Goal: Task Accomplishment & Management: Use online tool/utility

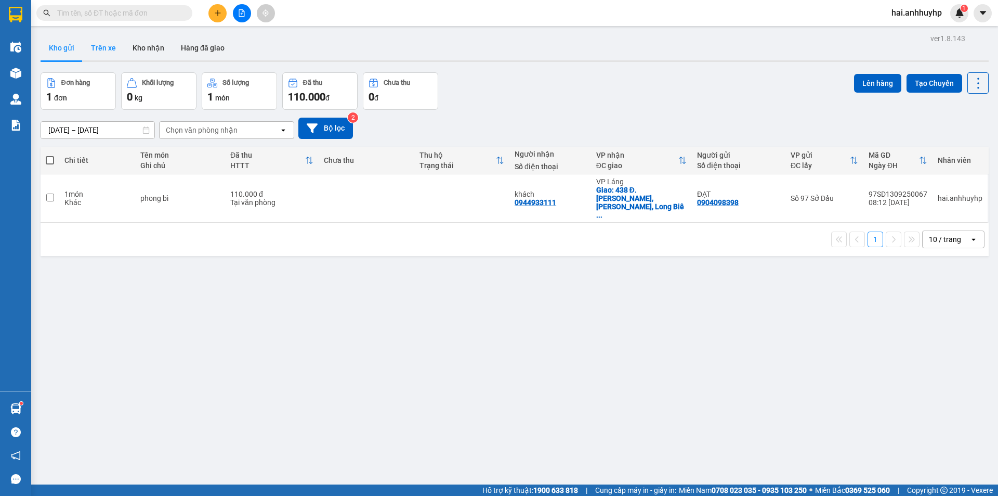
click at [96, 47] on button "Trên xe" at bounding box center [104, 47] width 42 height 25
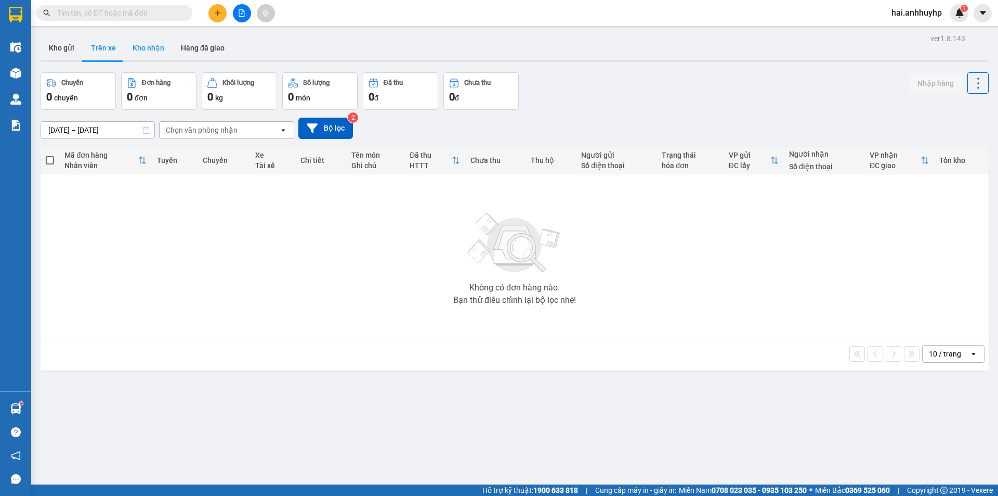
click at [156, 43] on button "Kho nhận" at bounding box center [148, 47] width 48 height 25
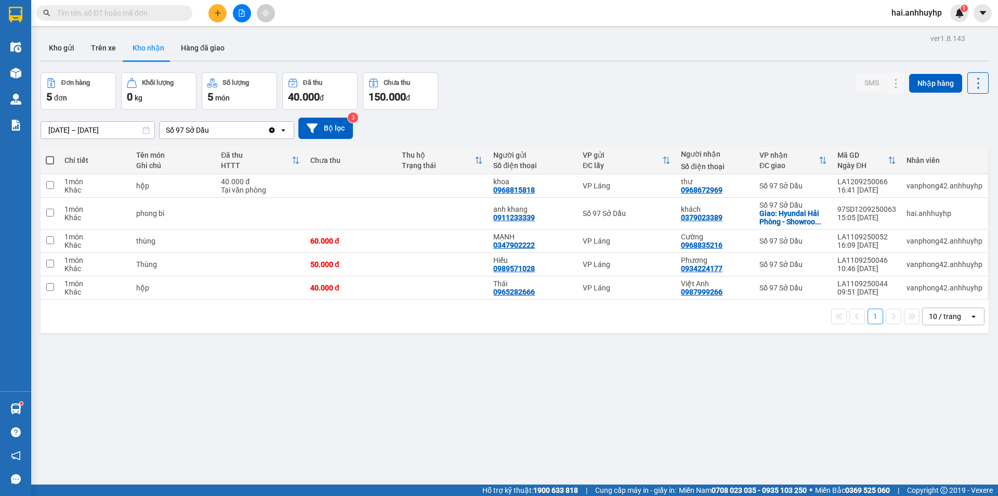
click at [273, 128] on icon "Clear value" at bounding box center [272, 130] width 6 height 6
click at [248, 128] on div "Chọn văn phòng nhận" at bounding box center [220, 130] width 120 height 17
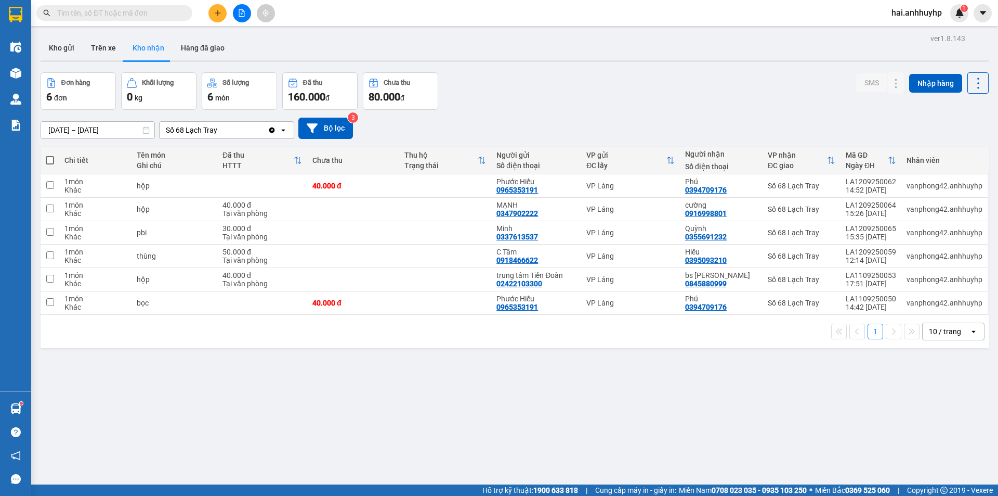
click at [61, 136] on div "ver 1.8.143 Kho gửi Trên xe Kho nhận Hàng đã giao Đơn hàng 6 đơn Khối lượng 0 k…" at bounding box center [514, 279] width 957 height 496
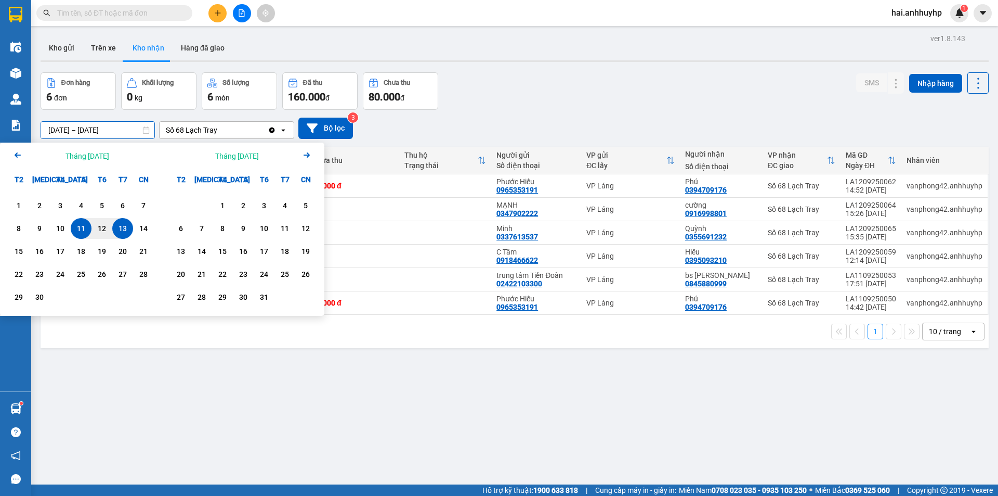
click at [271, 128] on icon "Clear value" at bounding box center [272, 130] width 6 height 6
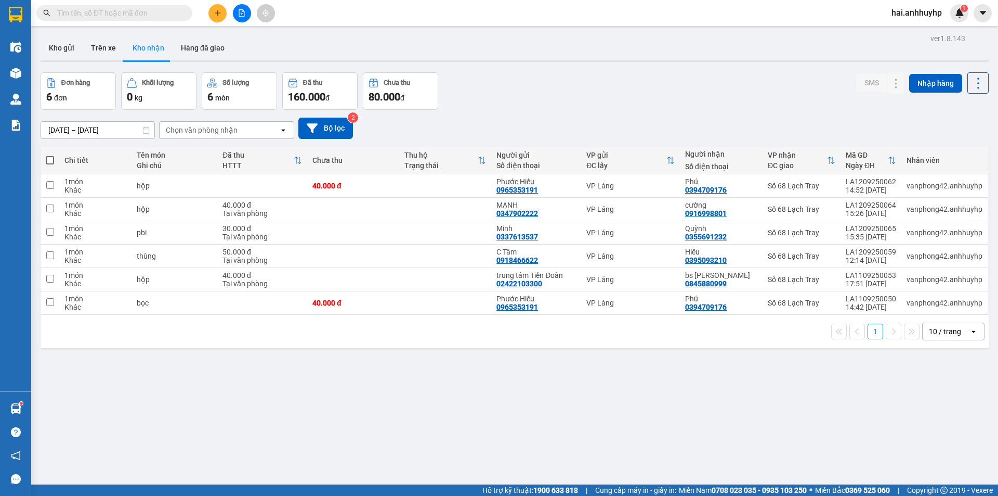
click at [240, 129] on div "Chọn văn phòng nhận" at bounding box center [220, 130] width 120 height 17
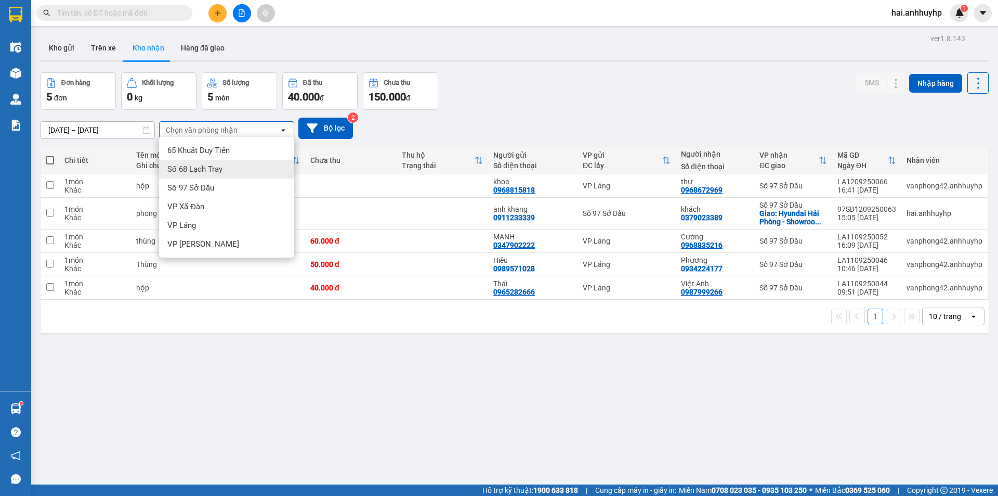
click at [214, 190] on span "Số 97 Sở Dầu" at bounding box center [190, 188] width 47 height 10
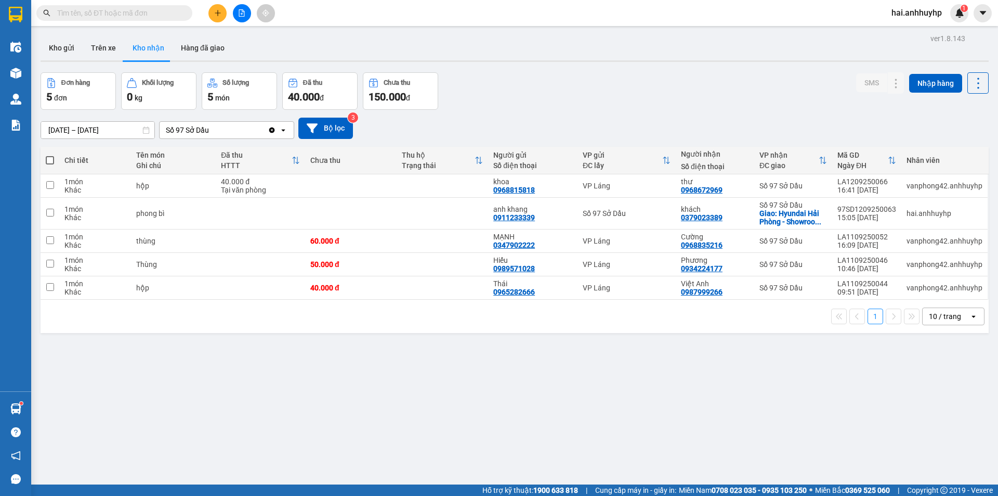
click at [95, 126] on input "[DATE] – [DATE]" at bounding box center [97, 130] width 113 height 17
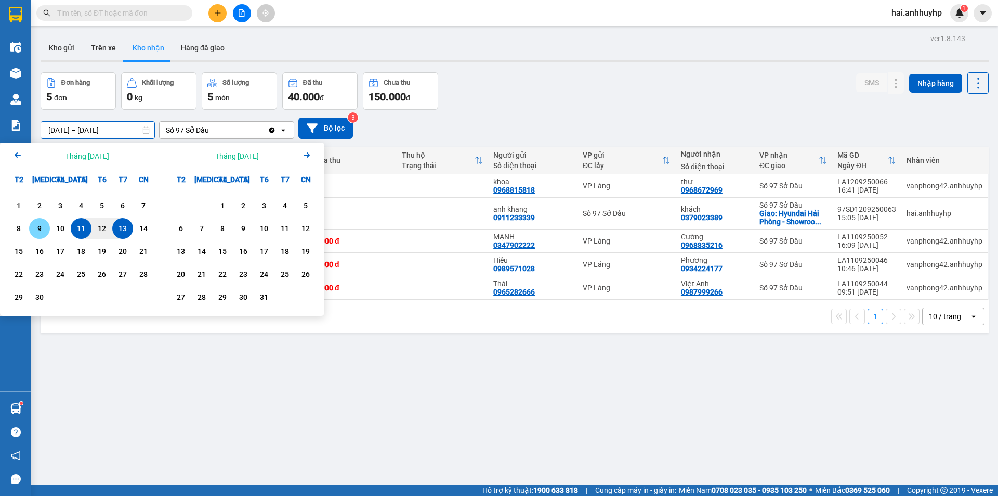
click at [43, 226] on div "9" at bounding box center [39, 228] width 15 height 12
click at [123, 227] on div "13" at bounding box center [122, 228] width 15 height 12
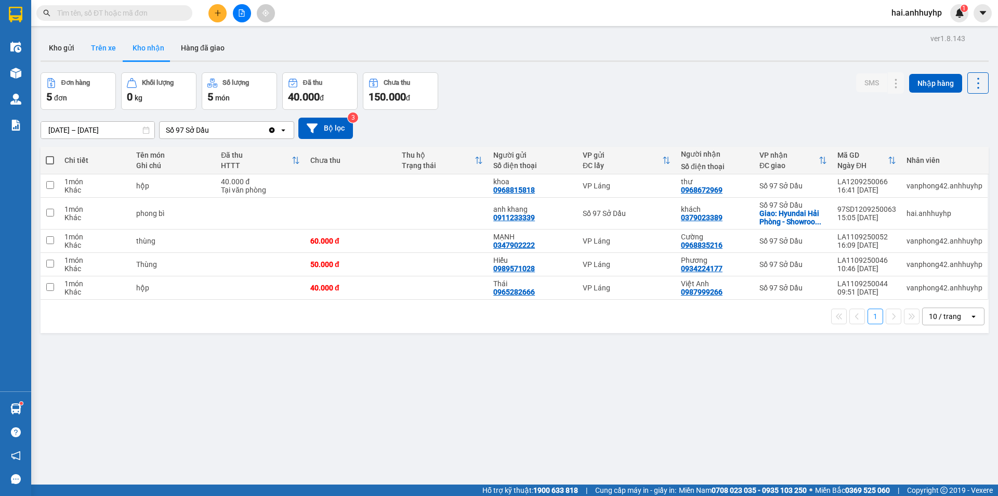
click at [107, 52] on button "Trên xe" at bounding box center [104, 47] width 42 height 25
type input "[DATE] – [DATE]"
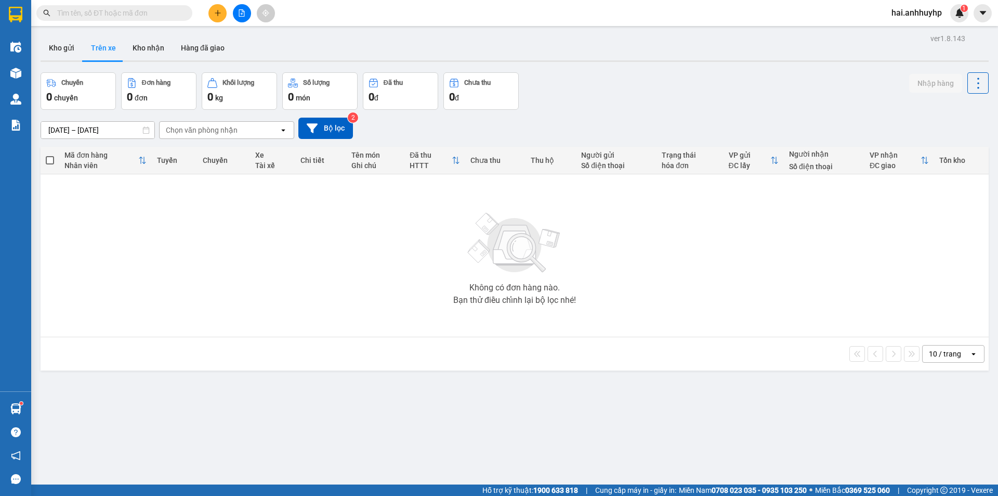
click at [35, 43] on main "ver 1.8.143 Kho gửi Trên xe Kho nhận Hàng đã giao Chuyến 0 chuyến Đơn hàng 0 đơ…" at bounding box center [499, 242] width 998 height 484
click at [55, 44] on button "Kho gửi" at bounding box center [62, 47] width 42 height 25
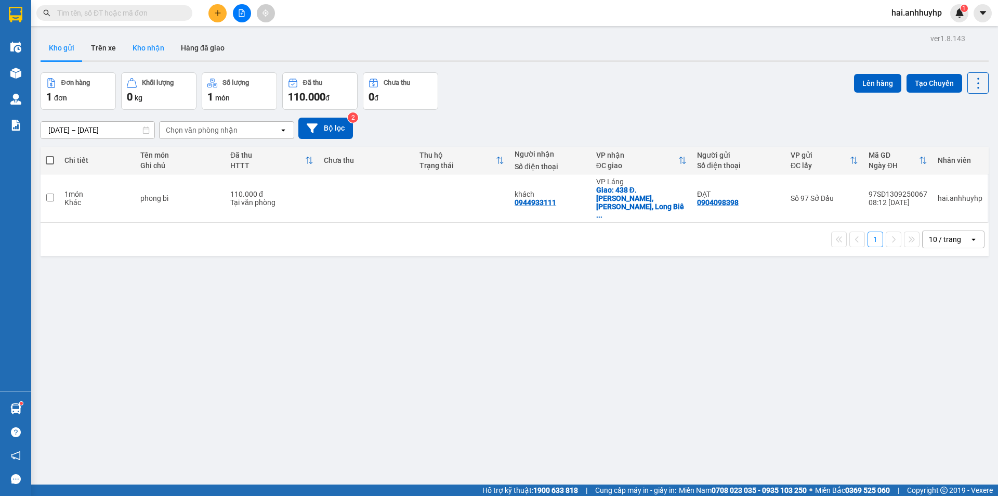
click at [145, 44] on button "Kho nhận" at bounding box center [148, 47] width 48 height 25
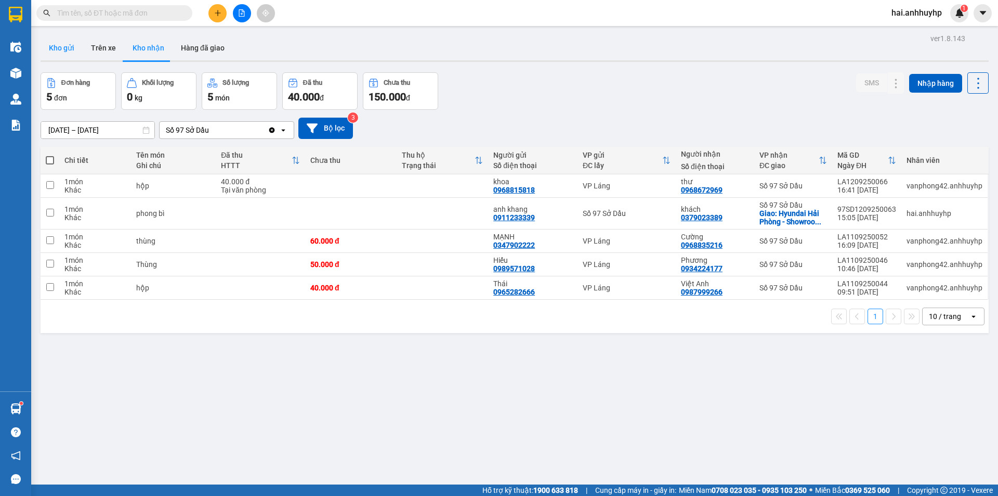
click at [82, 46] on button "Kho gửi" at bounding box center [62, 47] width 42 height 25
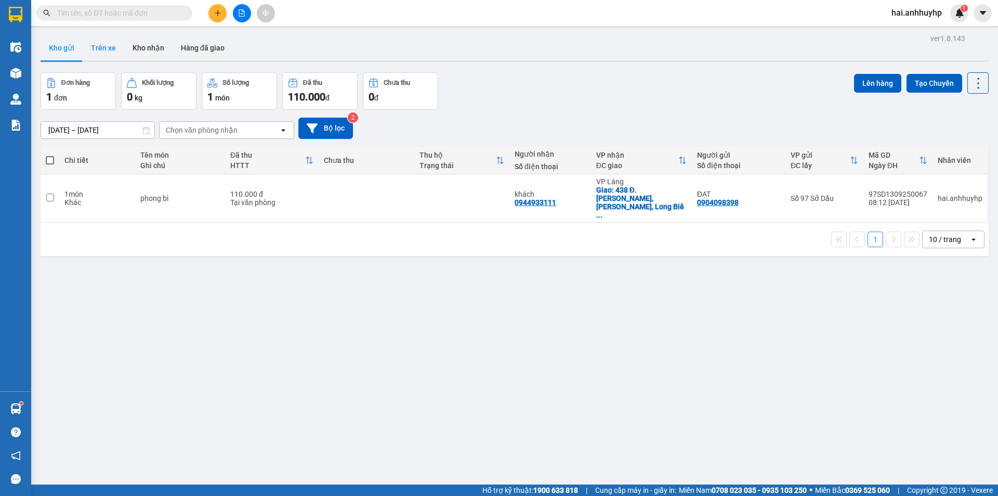
click at [103, 46] on button "Trên xe" at bounding box center [104, 47] width 42 height 25
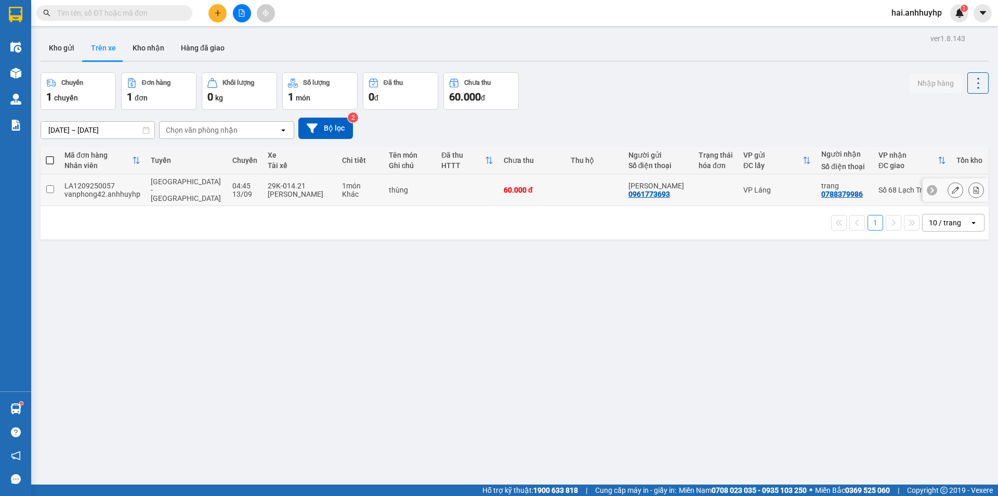
click at [51, 185] on input "checkbox" at bounding box center [50, 189] width 8 height 8
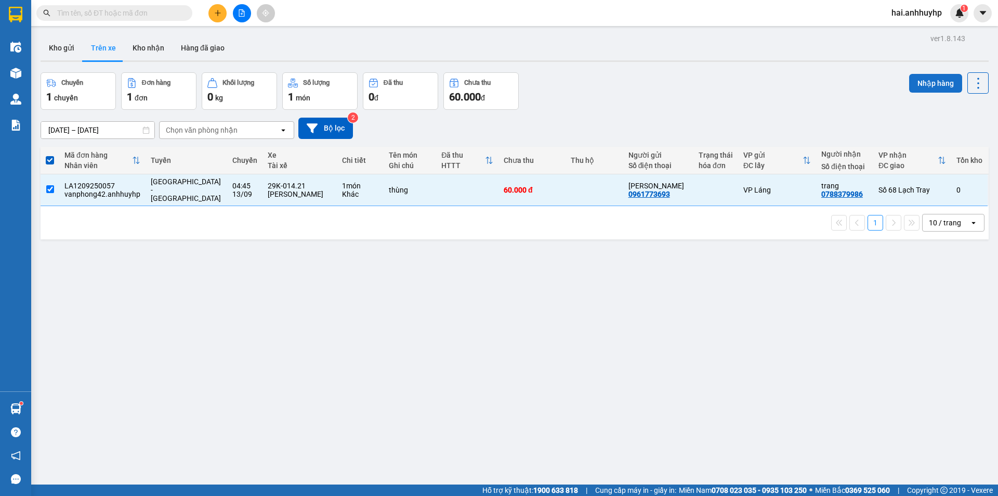
click at [909, 81] on button "Nhập hàng" at bounding box center [935, 83] width 53 height 19
checkbox input "false"
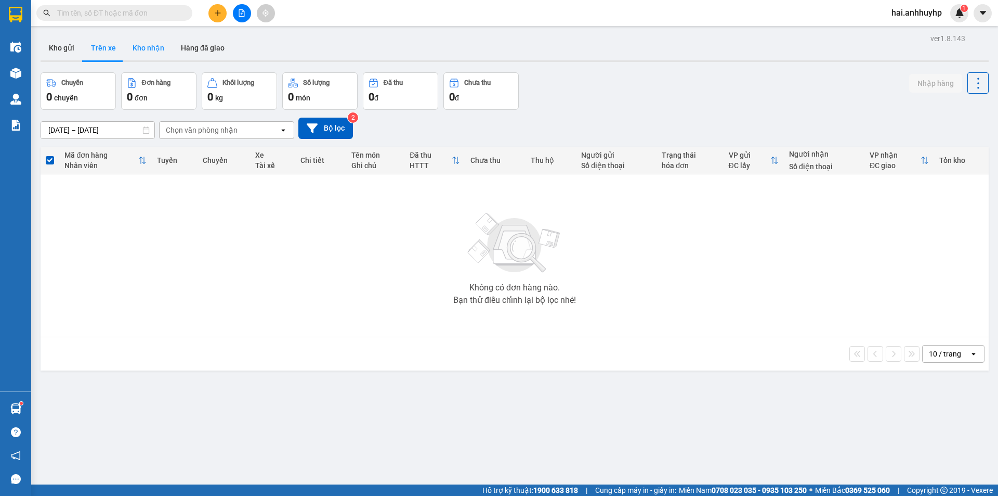
click at [154, 52] on button "Kho nhận" at bounding box center [148, 47] width 48 height 25
type input "[DATE] – [DATE]"
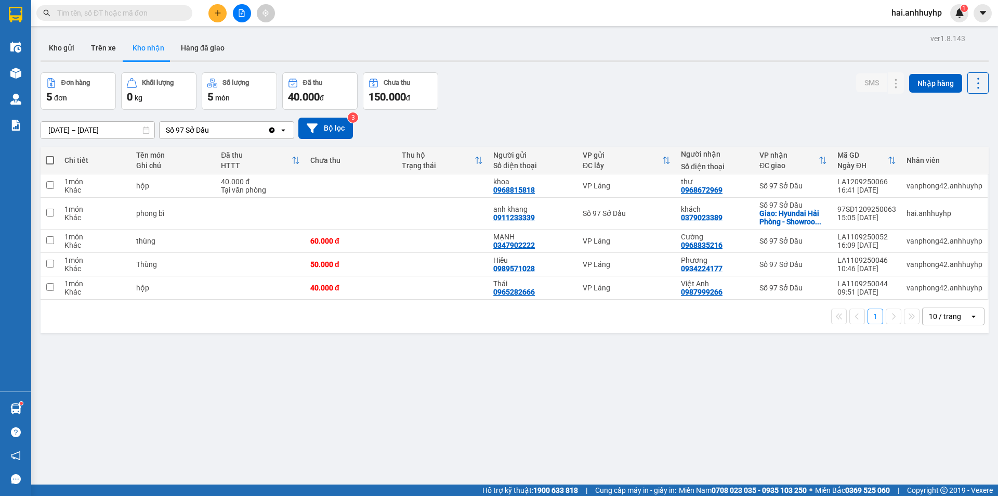
click at [271, 128] on icon "Clear value" at bounding box center [272, 130] width 6 height 6
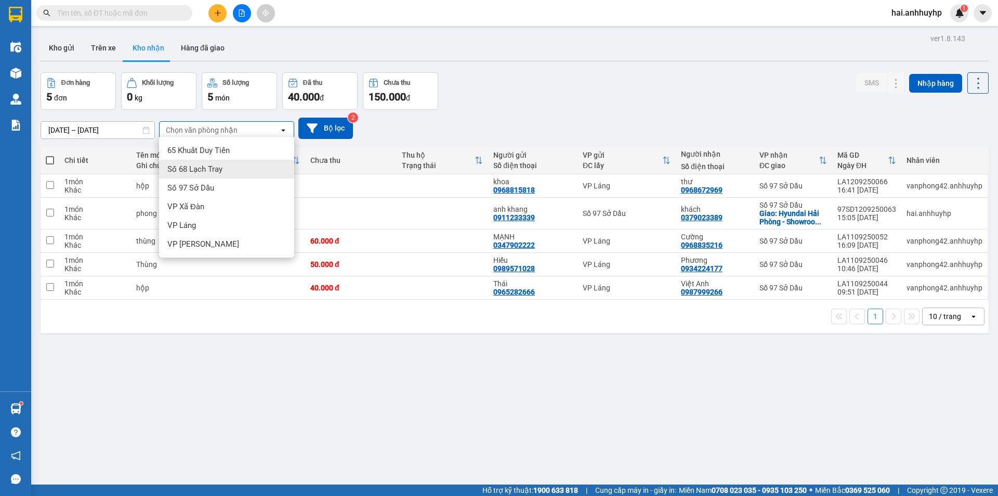
click at [212, 172] on span "Số 68 Lạch Tray" at bounding box center [194, 169] width 55 height 10
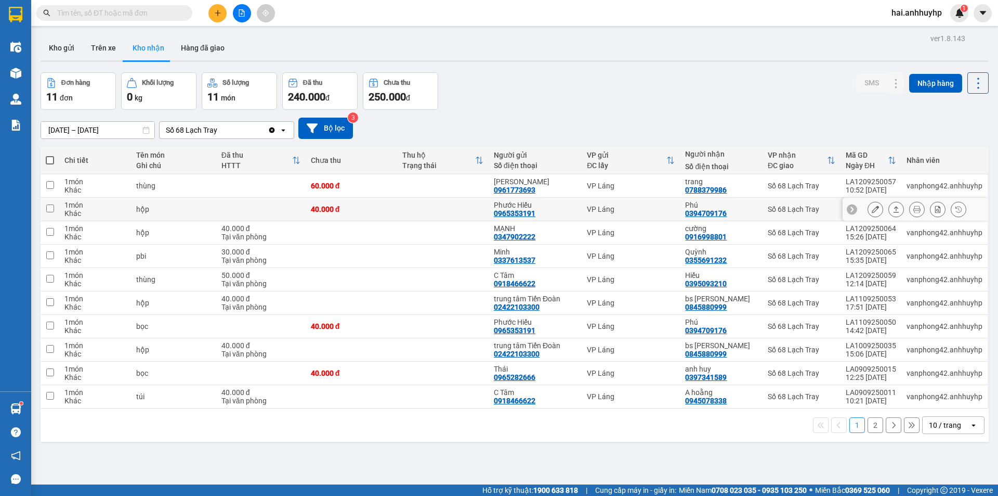
click at [54, 207] on td at bounding box center [50, 209] width 19 height 23
checkbox input "true"
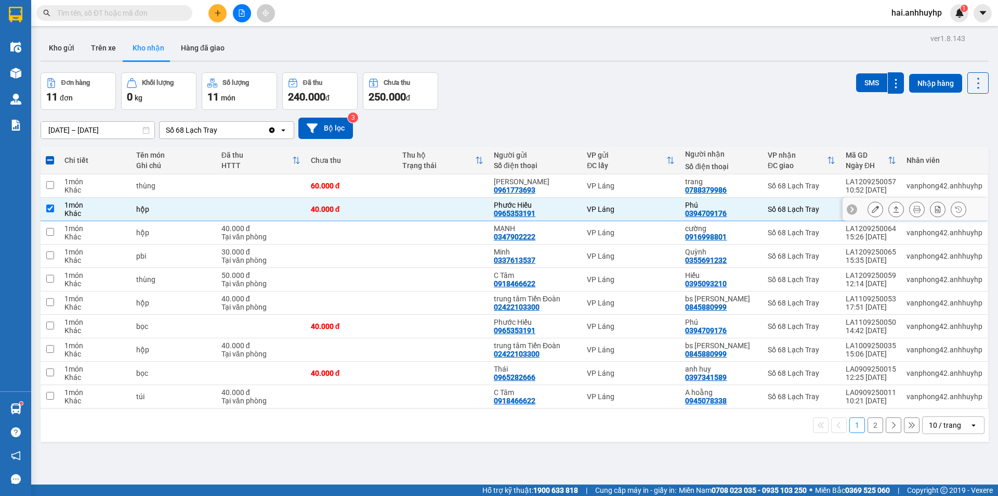
click at [872, 207] on icon at bounding box center [875, 208] width 7 height 7
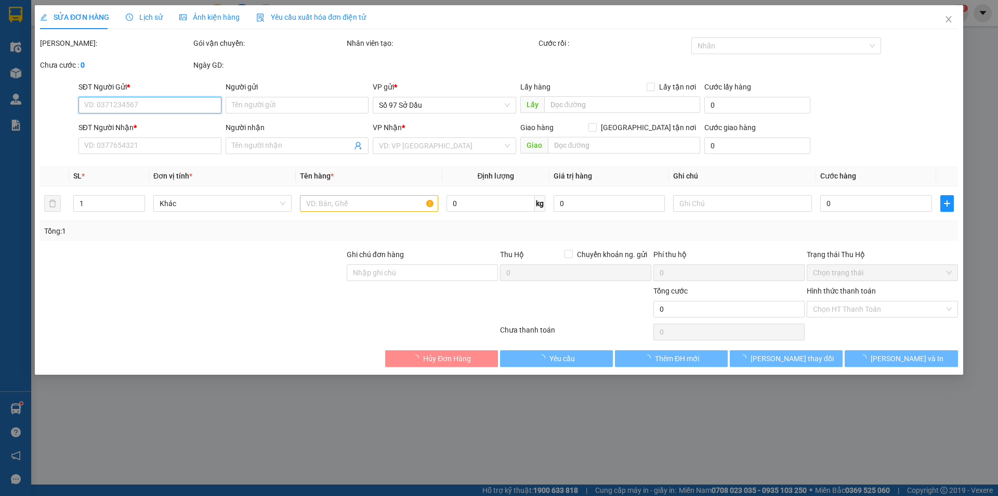
type input "0965353191"
type input "Phước Hiếu"
type input "0394709176"
type input "Phú"
type input "40.000"
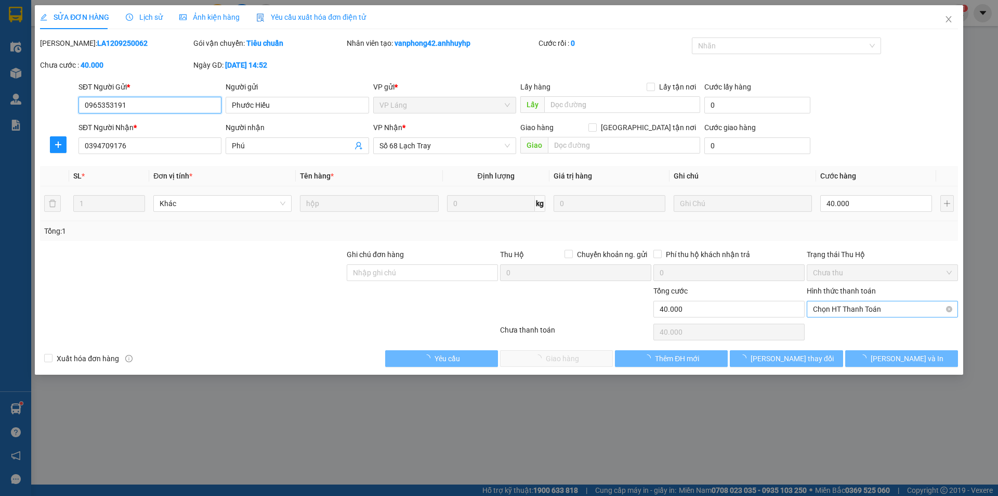
click at [861, 308] on span "Chọn HT Thanh Toán" at bounding box center [882, 309] width 139 height 16
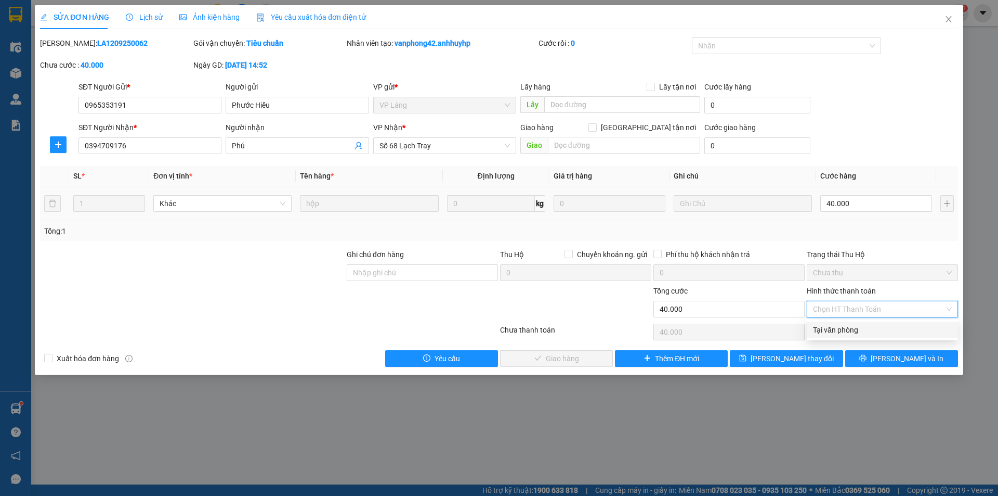
click at [846, 331] on div "Tại văn phòng" at bounding box center [882, 329] width 139 height 11
type input "0"
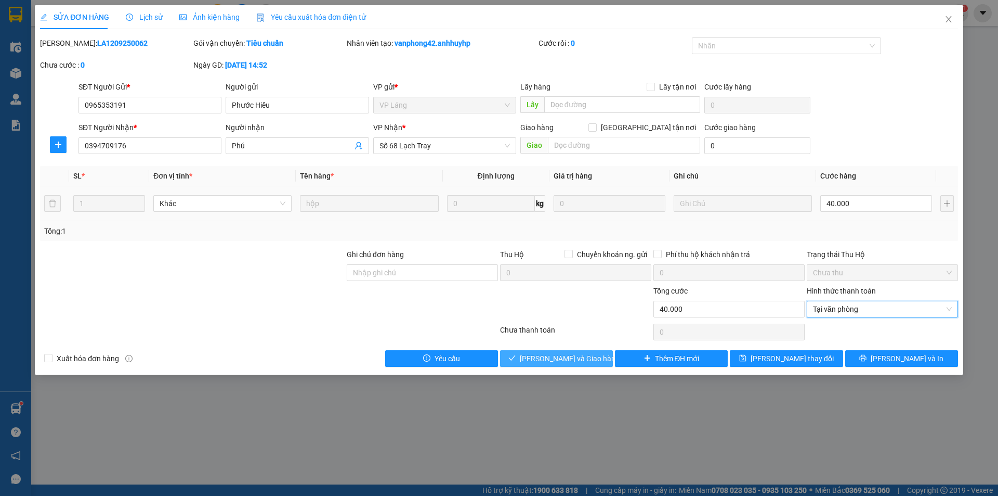
click at [545, 358] on span "[PERSON_NAME] và Giao hàng" at bounding box center [570, 358] width 100 height 11
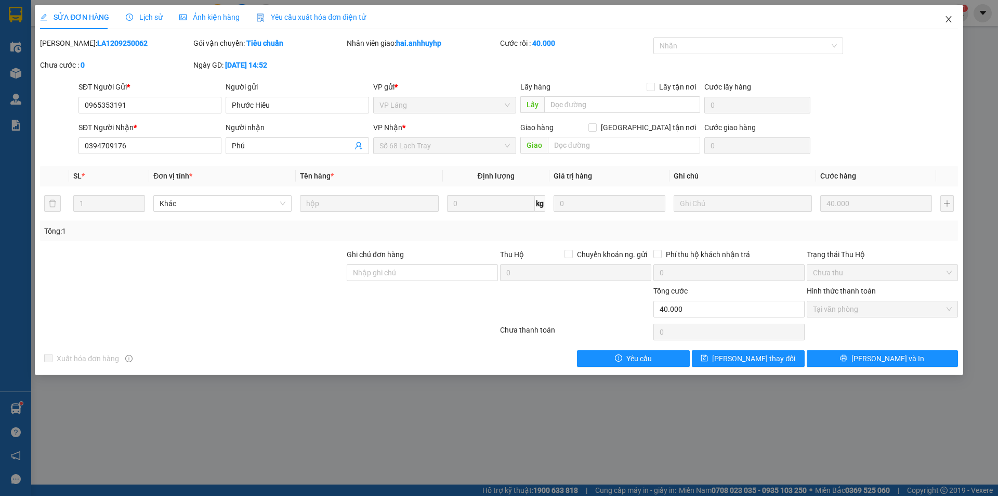
click at [953, 16] on icon "close" at bounding box center [949, 19] width 8 height 8
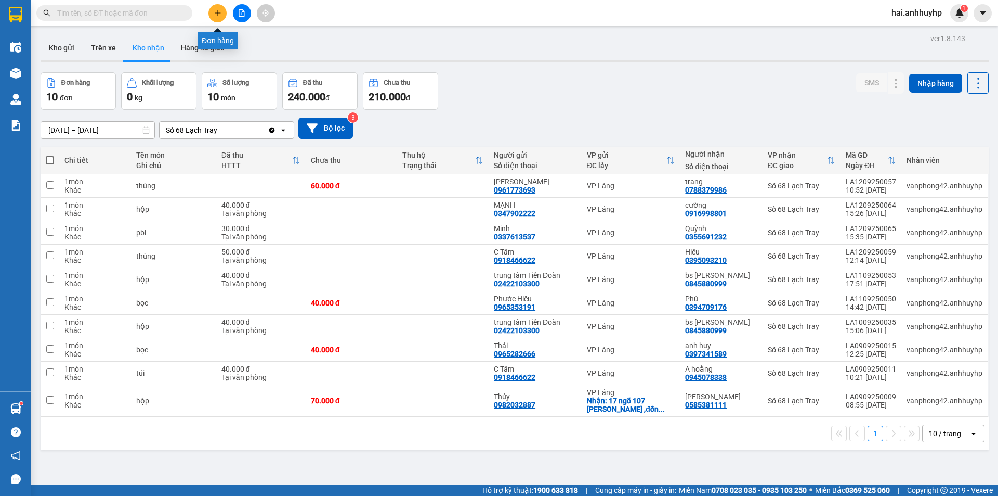
click at [214, 14] on icon "plus" at bounding box center [217, 12] width 7 height 7
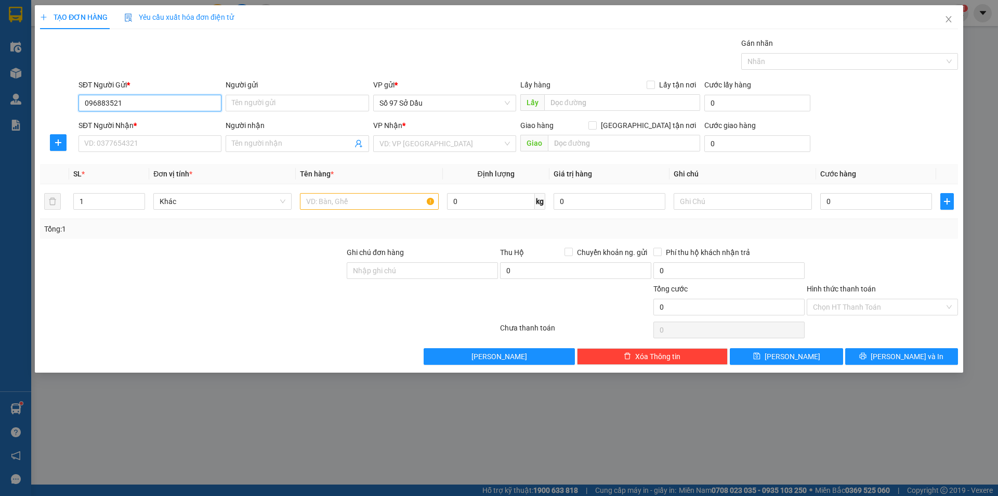
type input "0968835216"
click at [165, 120] on div "0968835216 - Cường" at bounding box center [150, 123] width 131 height 11
type input "Cường"
type input "0968835216"
click at [148, 148] on input "SĐT Người Nhận *" at bounding box center [150, 143] width 143 height 17
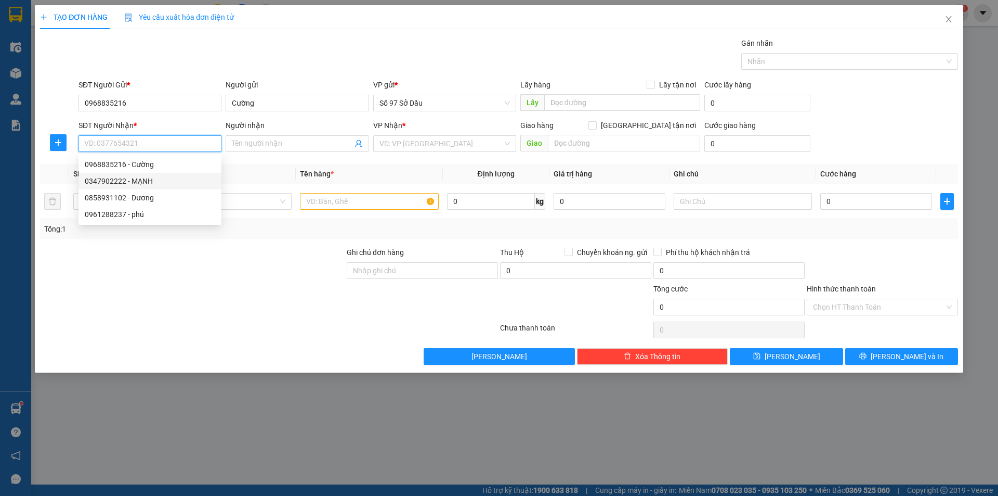
click at [160, 178] on div "0347902222 - MẠNH" at bounding box center [150, 180] width 131 height 11
type input "0347902222"
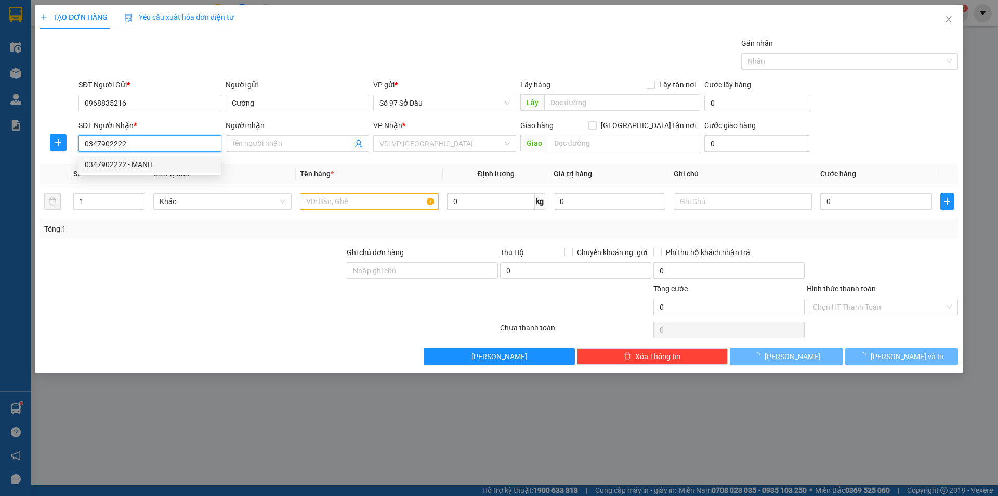
type input "MẠNH"
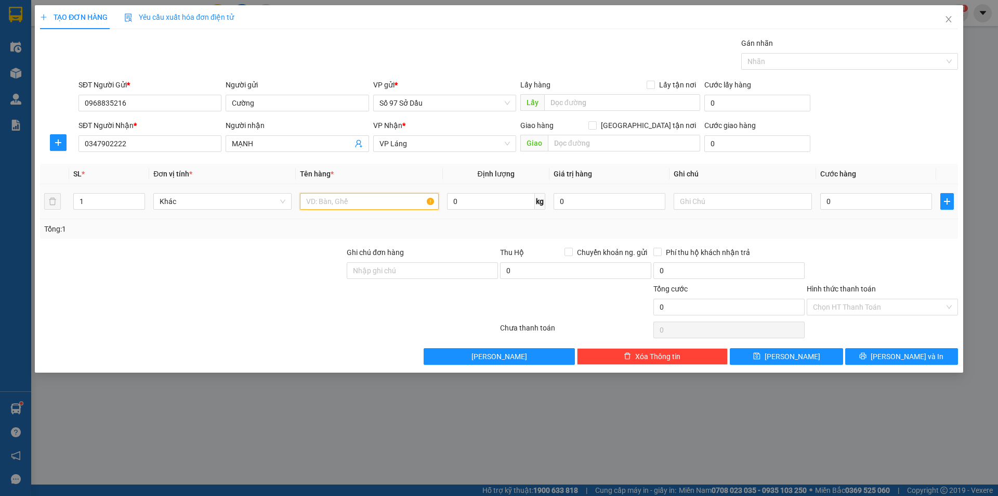
click at [336, 200] on input "text" at bounding box center [369, 201] width 138 height 17
type input "bọc"
click at [862, 205] on input "0" at bounding box center [877, 201] width 112 height 17
type input "4"
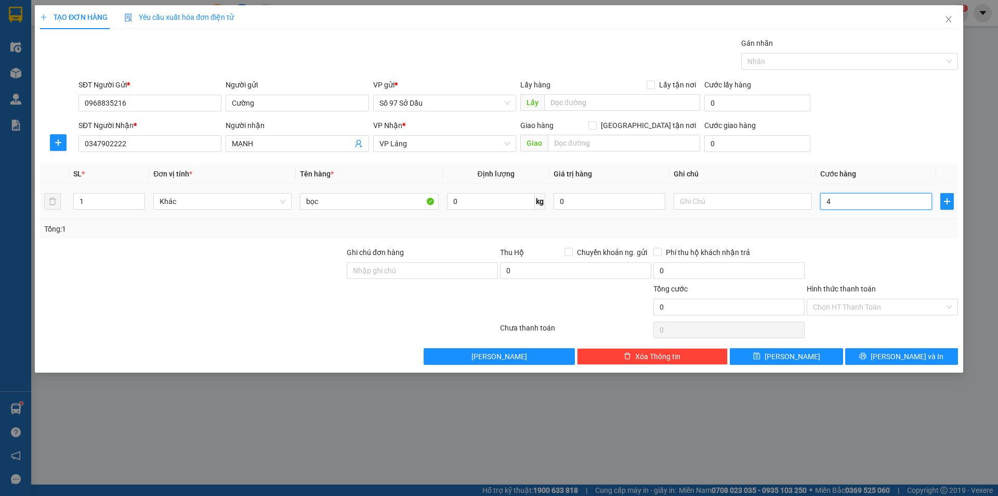
type input "4"
type input "40"
type input "400"
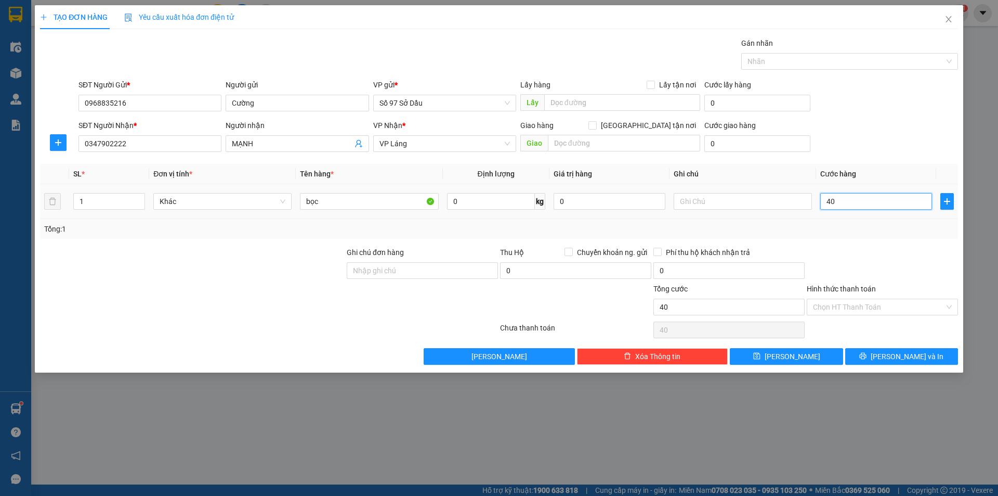
type input "400"
type input "4.000"
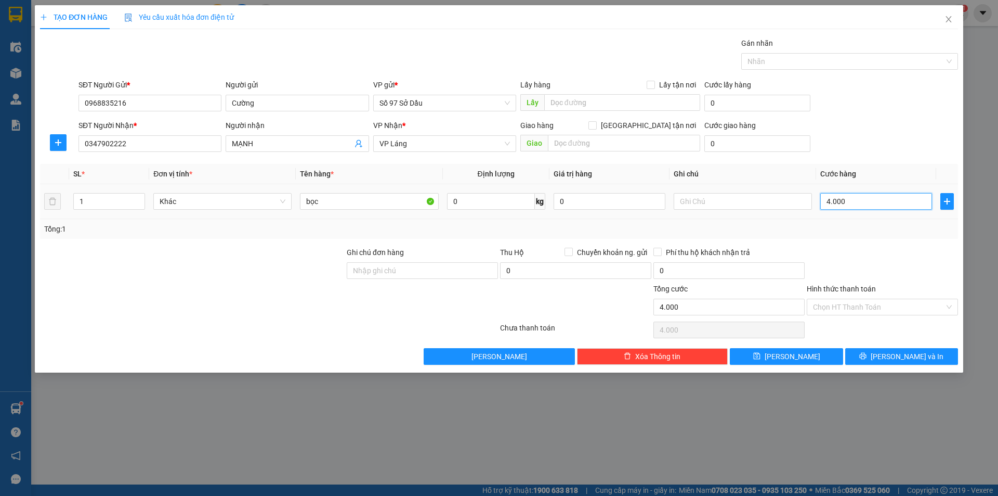
type input "40.000"
click at [867, 295] on div "Hình thức thanh toán" at bounding box center [882, 291] width 151 height 16
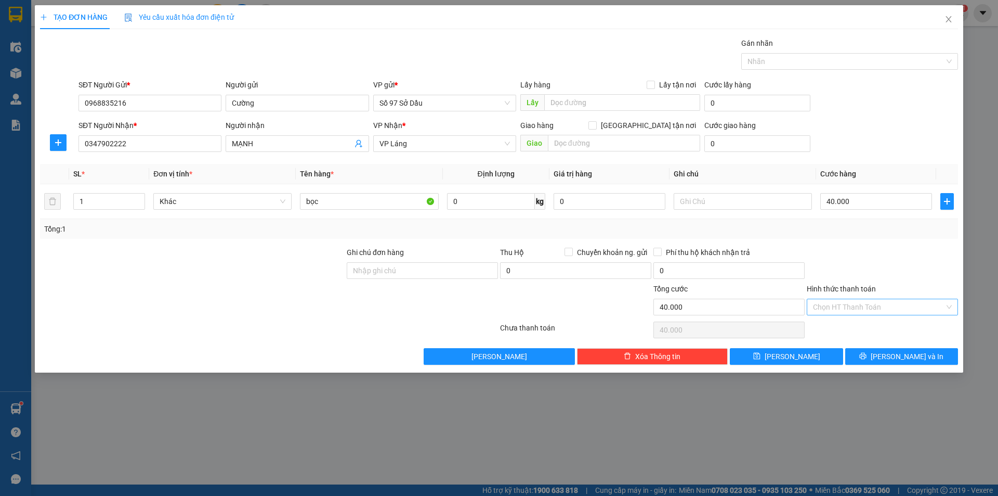
click at [866, 303] on input "Hình thức thanh toán" at bounding box center [879, 307] width 132 height 16
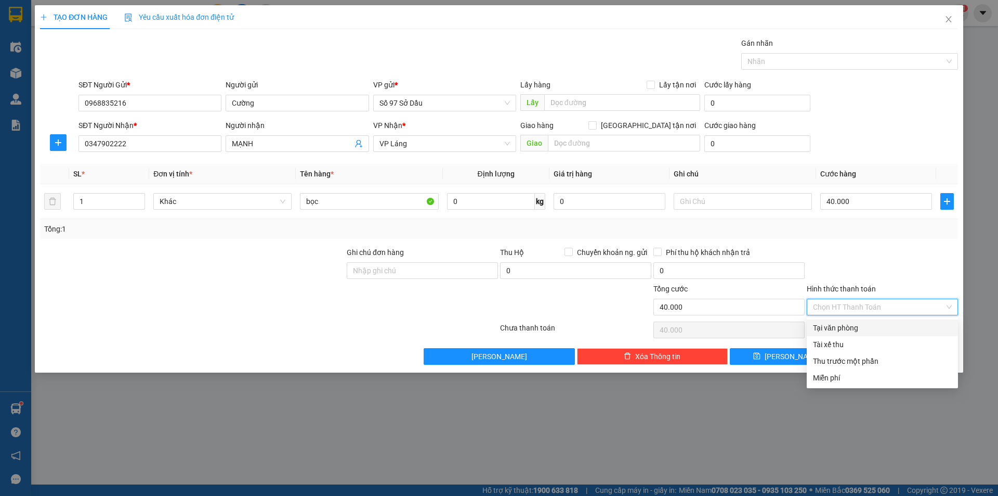
click at [850, 330] on div "Tại văn phòng" at bounding box center [882, 327] width 139 height 11
type input "0"
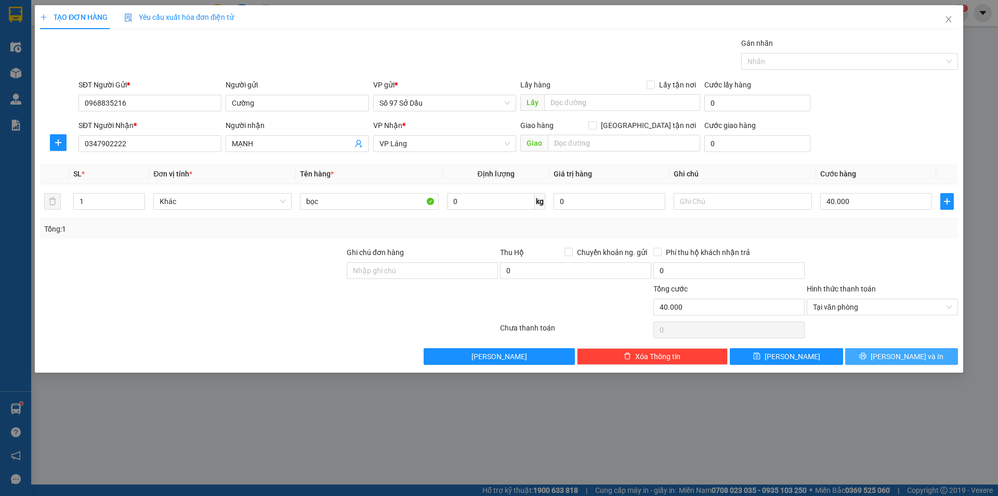
click at [907, 355] on span "[PERSON_NAME] và In" at bounding box center [907, 355] width 73 height 11
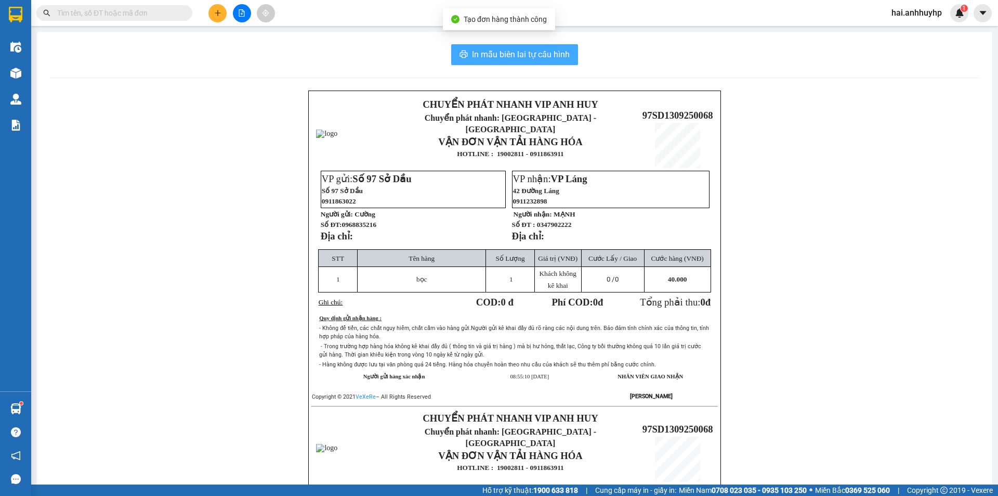
click at [530, 55] on span "In mẫu biên lai tự cấu hình" at bounding box center [521, 54] width 98 height 13
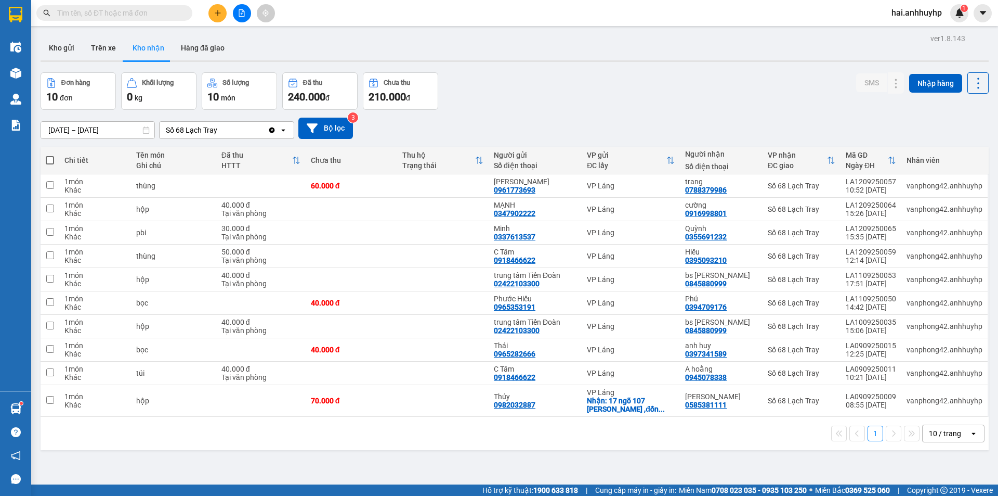
click at [214, 12] on icon "plus" at bounding box center [217, 12] width 7 height 7
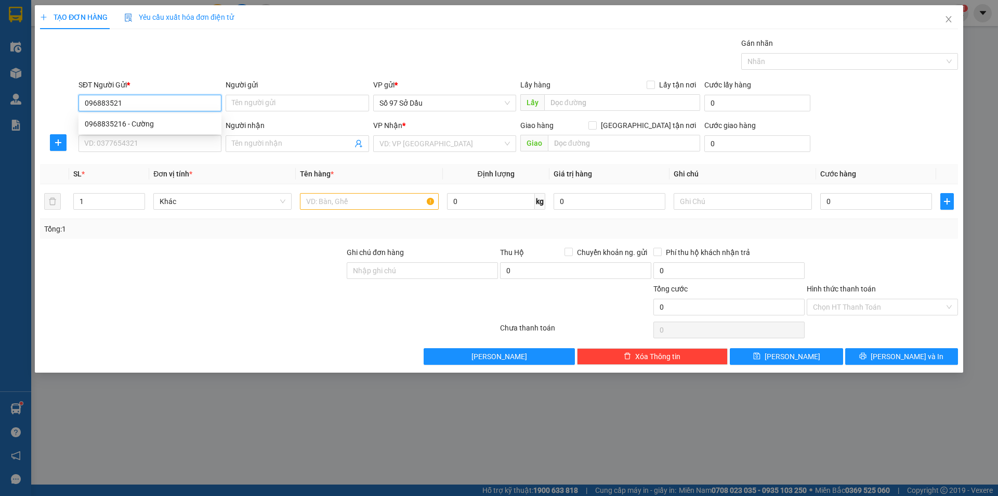
type input "0968835216"
click at [160, 121] on div "0968835216 - Cường" at bounding box center [150, 123] width 131 height 11
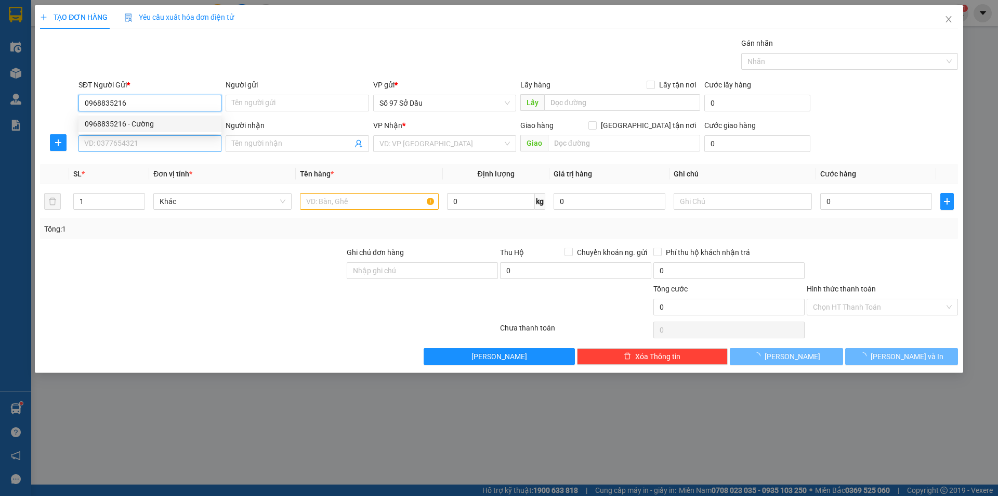
type input "Cường"
type input "0968835216"
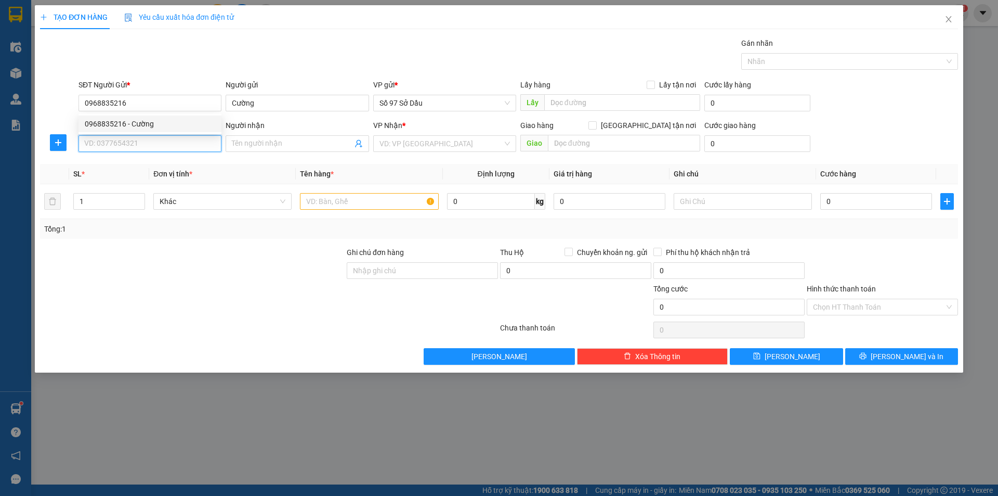
click at [125, 147] on input "SĐT Người Nhận *" at bounding box center [150, 143] width 143 height 17
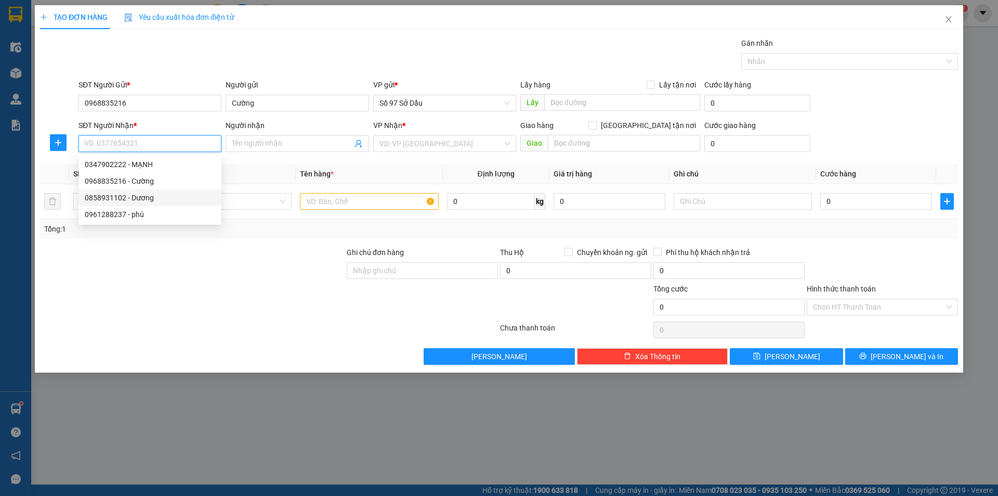
click at [128, 197] on div "0858931102 - Dương" at bounding box center [150, 197] width 131 height 11
type input "0858931102"
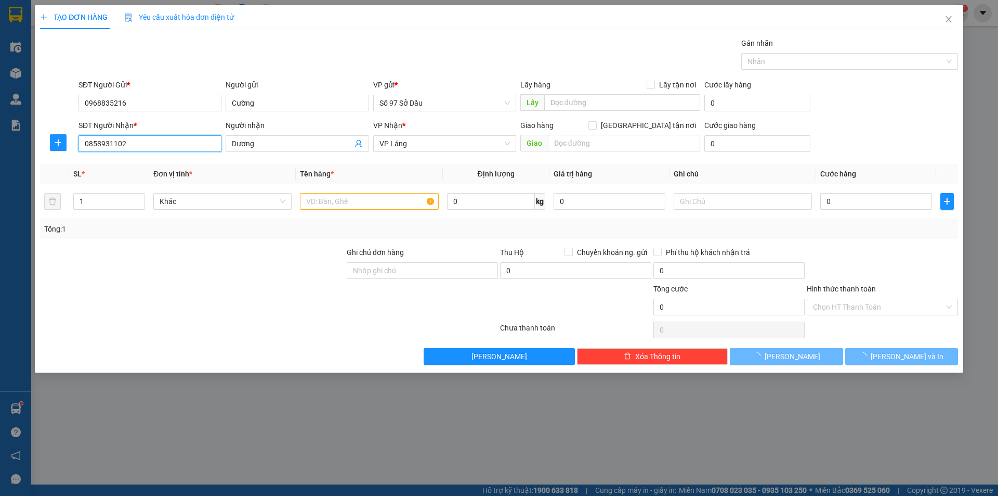
type input "Dương"
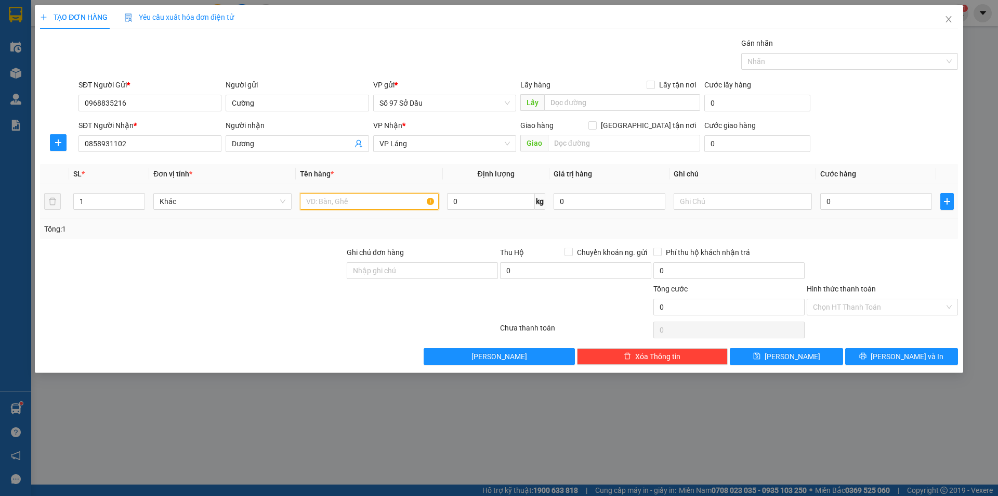
click at [390, 202] on input "text" at bounding box center [369, 201] width 138 height 17
type input "xốp"
click at [835, 201] on input "0" at bounding box center [877, 201] width 112 height 17
type input "5"
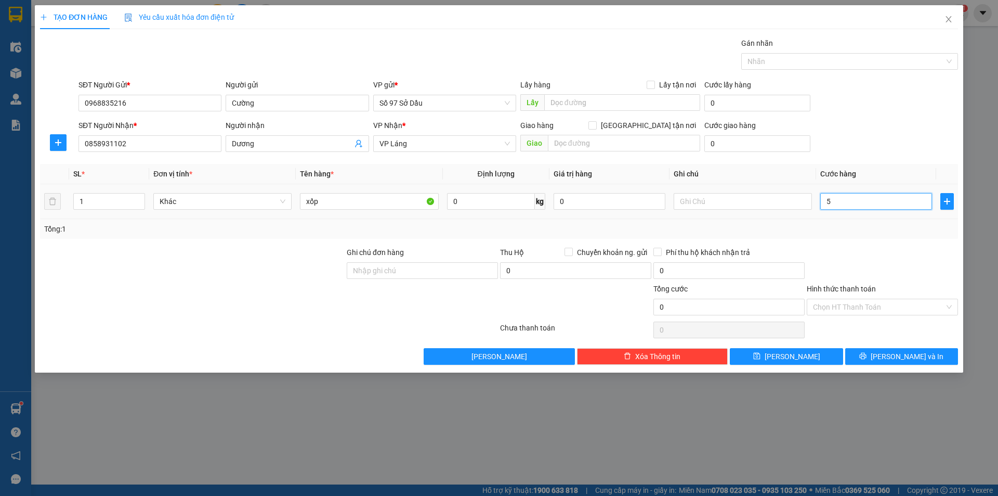
type input "5"
type input "50"
type input "500"
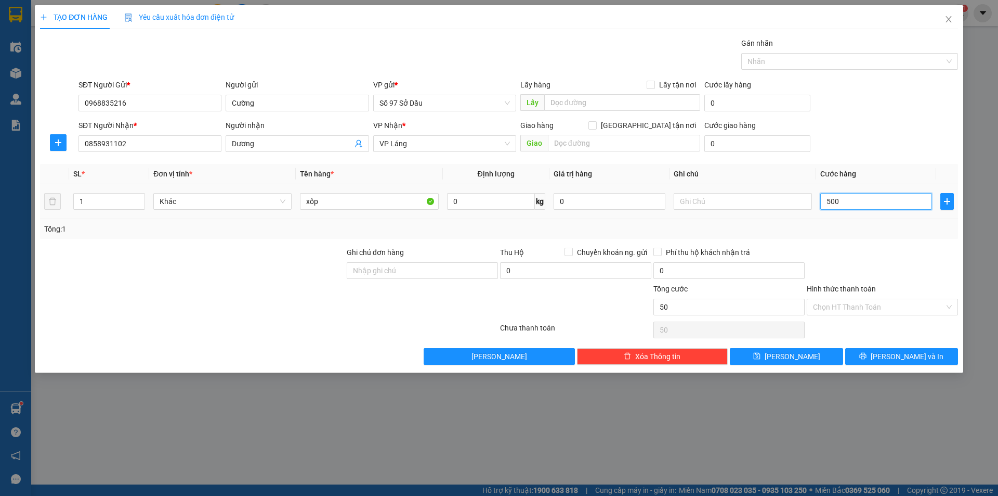
type input "500"
type input "5.000"
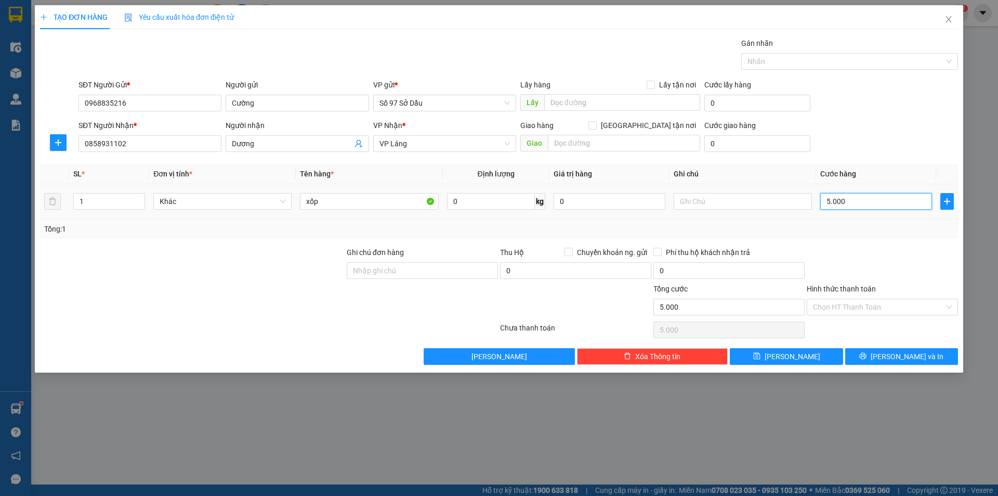
type input "50.000"
click at [847, 307] on input "Hình thức thanh toán" at bounding box center [879, 307] width 132 height 16
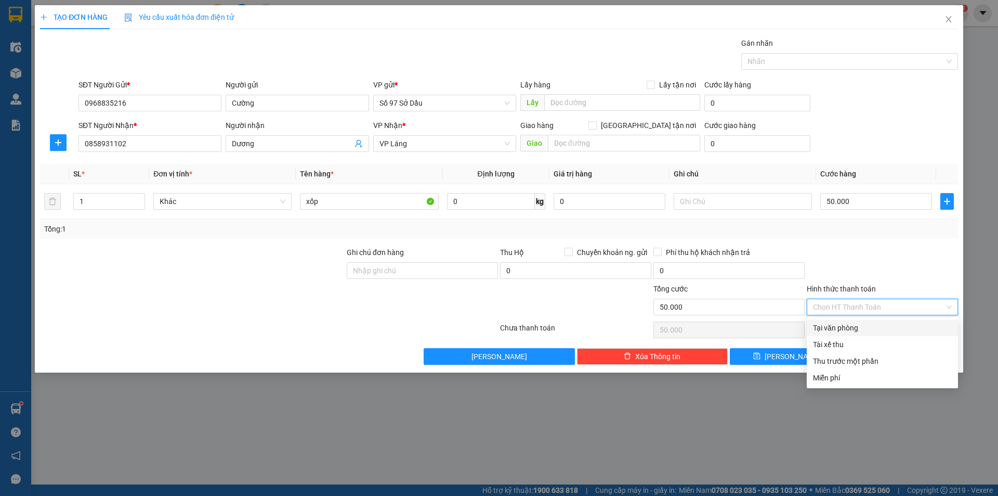
click at [847, 328] on div "Tại văn phòng" at bounding box center [882, 327] width 139 height 11
type input "0"
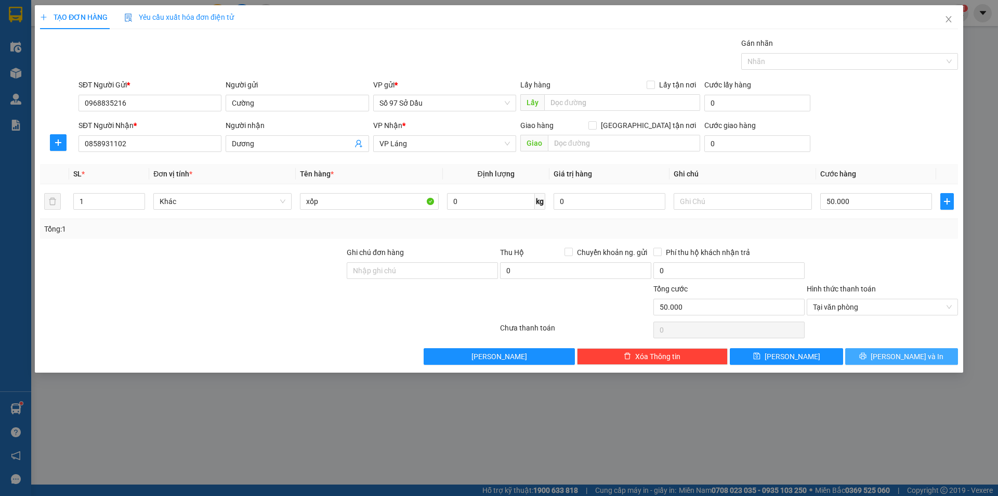
click at [861, 351] on button "[PERSON_NAME] và In" at bounding box center [902, 356] width 113 height 17
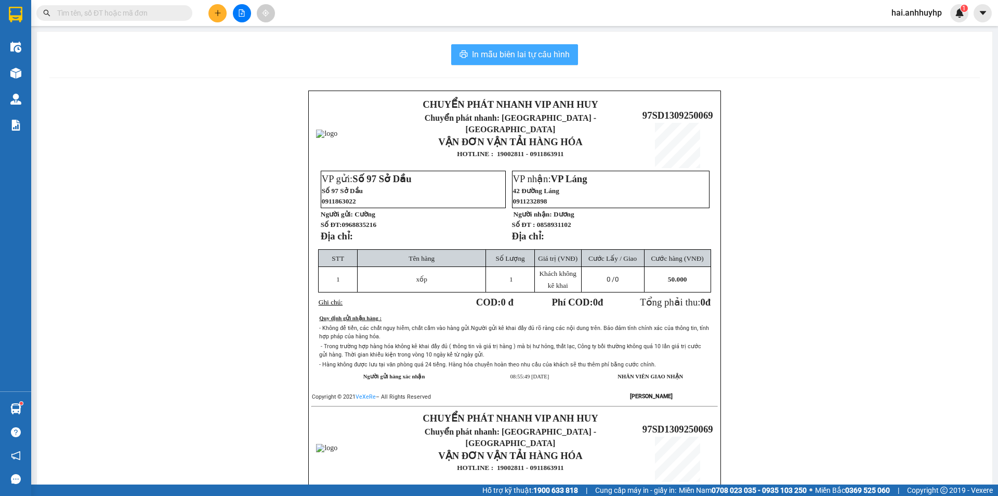
click at [557, 53] on span "In mẫu biên lai tự cấu hình" at bounding box center [521, 54] width 98 height 13
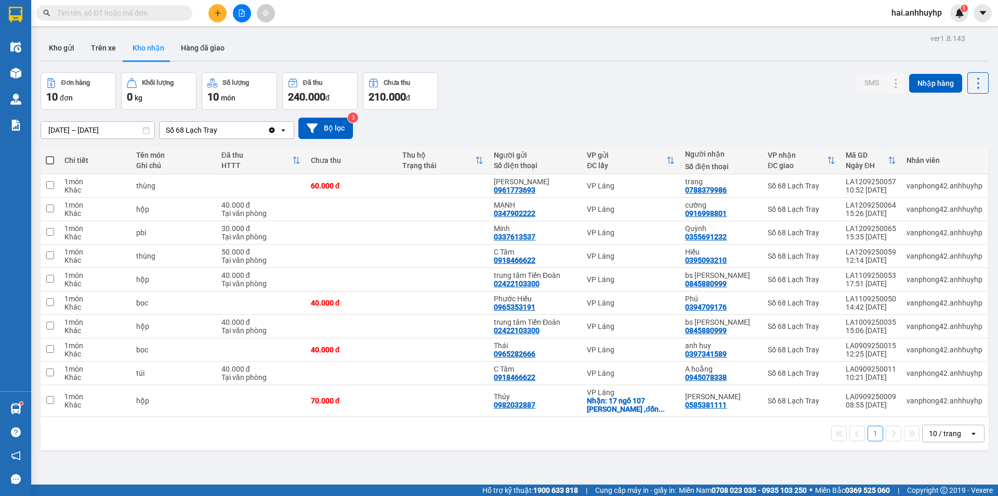
click at [219, 14] on icon "plus" at bounding box center [217, 12] width 7 height 7
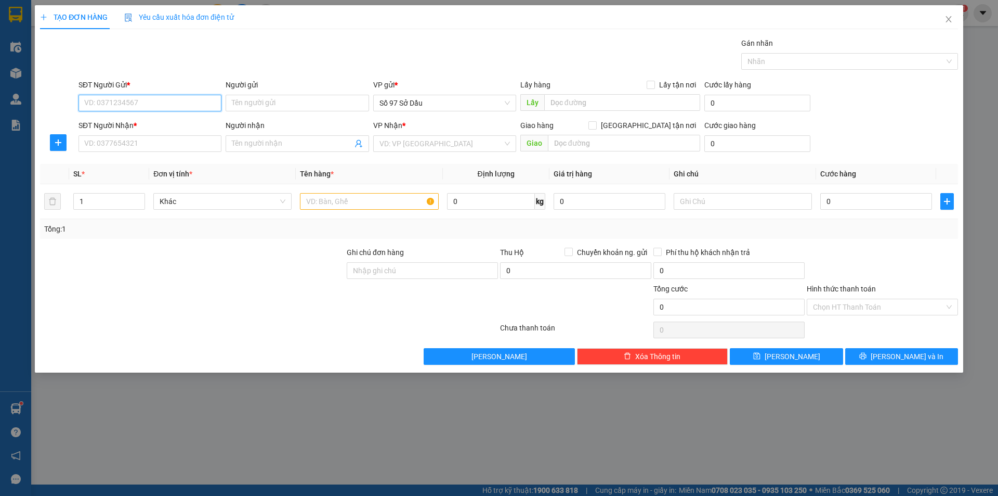
click at [165, 106] on input "SĐT Người Gửi *" at bounding box center [150, 103] width 143 height 17
paste input "0989265227"
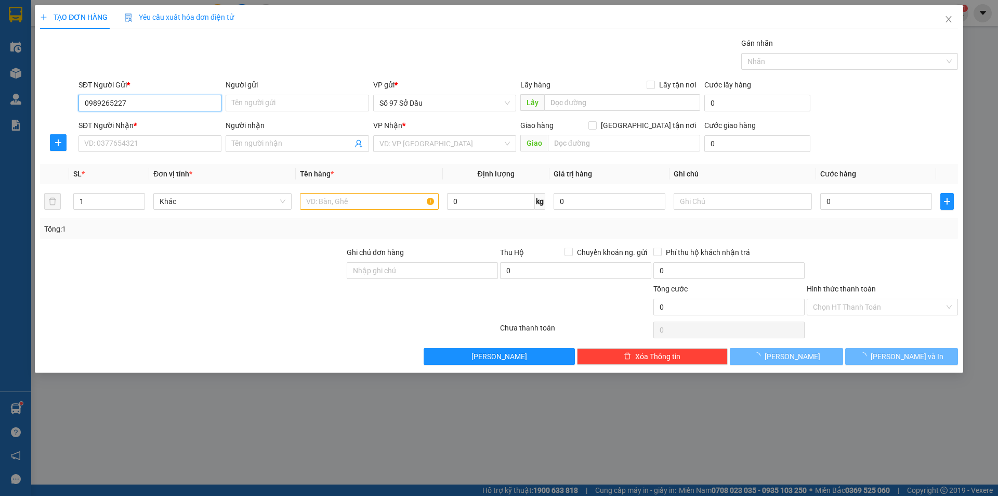
click at [99, 102] on input "0989265227" at bounding box center [150, 103] width 143 height 17
type input "0989265227"
click at [275, 99] on input "Người gửi" at bounding box center [297, 103] width 143 height 17
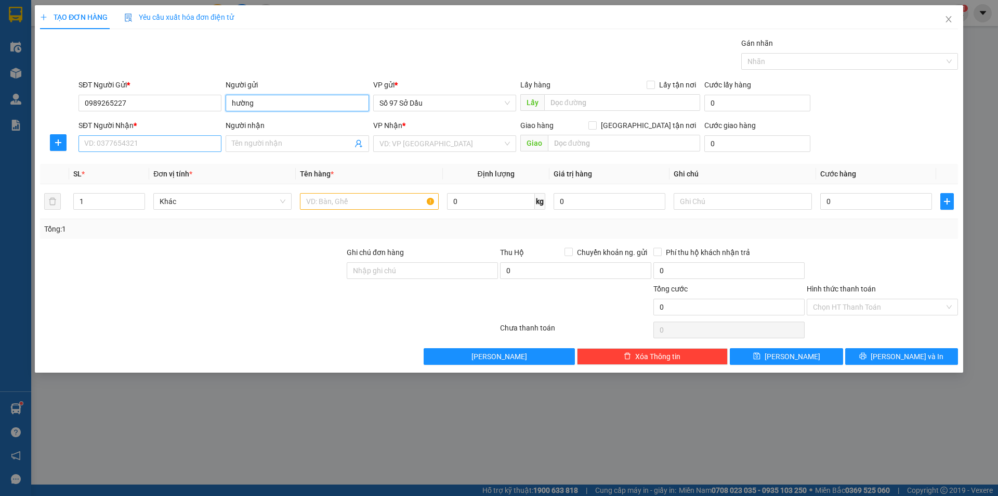
type input "hường"
click at [127, 140] on input "SĐT Người Nhận *" at bounding box center [150, 143] width 143 height 17
paste input "0792911546"
type input "0792911546"
click at [269, 142] on input "Người nhận" at bounding box center [292, 143] width 120 height 11
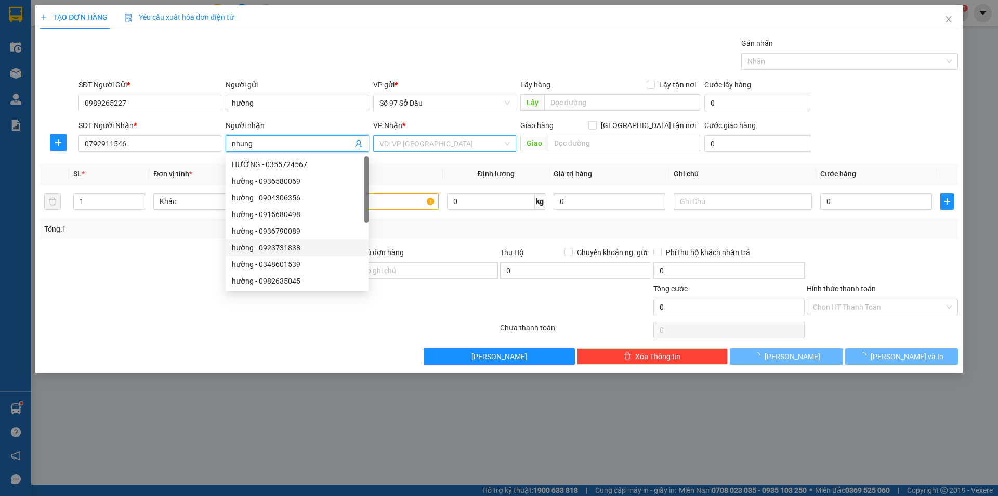
type input "nhung"
click at [427, 139] on input "search" at bounding box center [441, 144] width 123 height 16
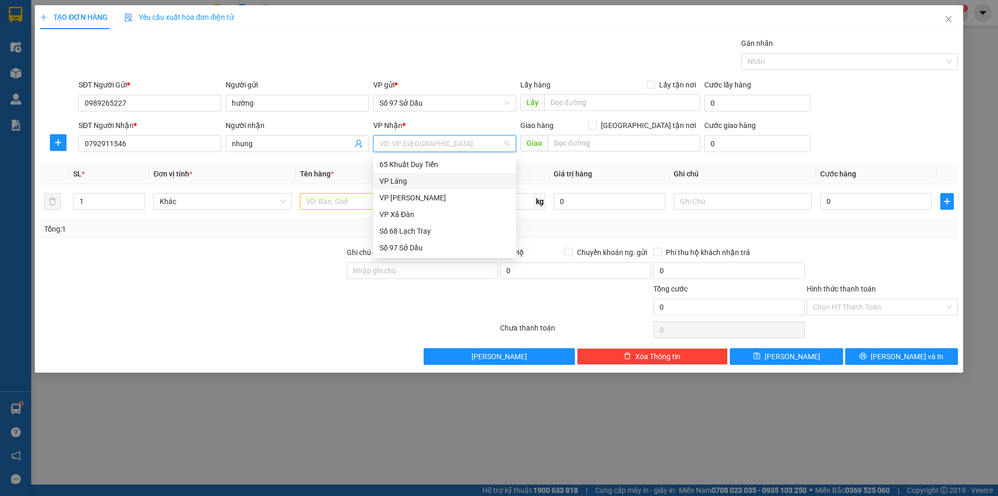
click at [394, 185] on div "VP Láng" at bounding box center [445, 180] width 131 height 11
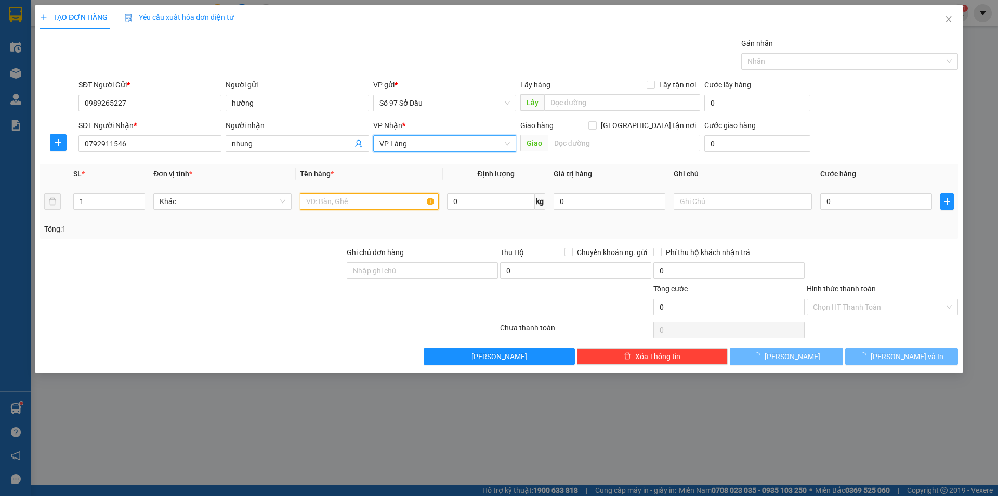
click at [363, 194] on input "text" at bounding box center [369, 201] width 138 height 17
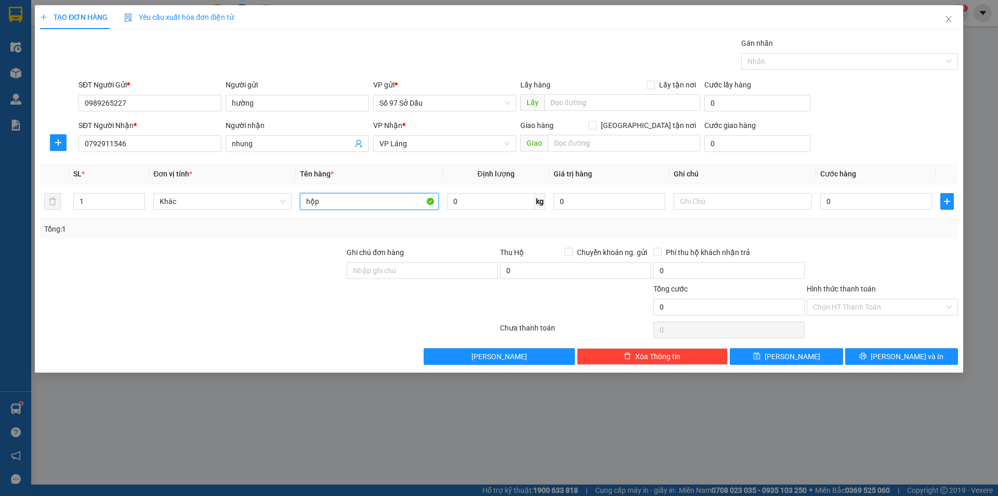
type input "hộp"
click at [593, 144] on input "text" at bounding box center [624, 143] width 152 height 17
paste input "[STREET_ADDRESS][PERSON_NAME] [PERSON_NAME], [GEOGRAPHIC_DATA], [GEOGRAPHIC_DAT…"
type input "[STREET_ADDRESS][PERSON_NAME] [PERSON_NAME], [GEOGRAPHIC_DATA], [GEOGRAPHIC_DAT…"
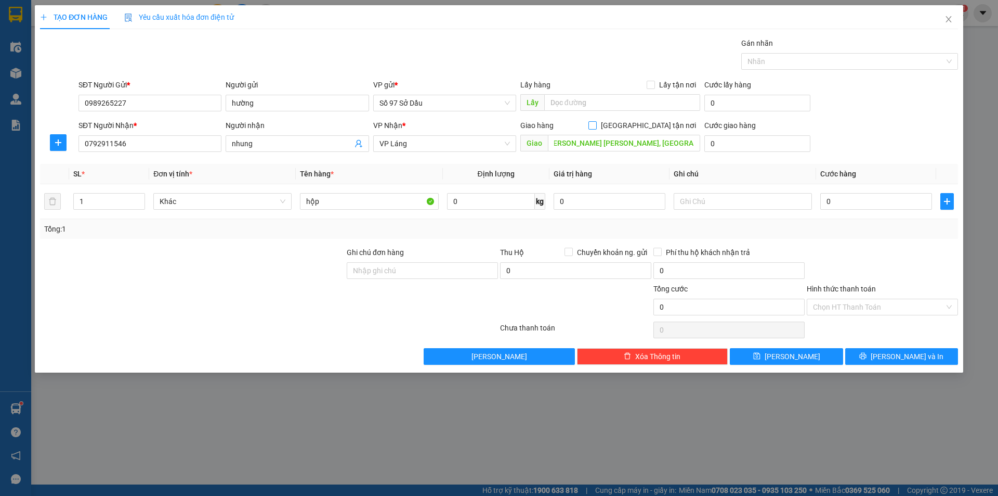
click at [653, 123] on span "[GEOGRAPHIC_DATA] tận nơi" at bounding box center [648, 125] width 103 height 11
click at [596, 123] on input "[GEOGRAPHIC_DATA] tận nơi" at bounding box center [592, 124] width 7 height 7
checkbox input "true"
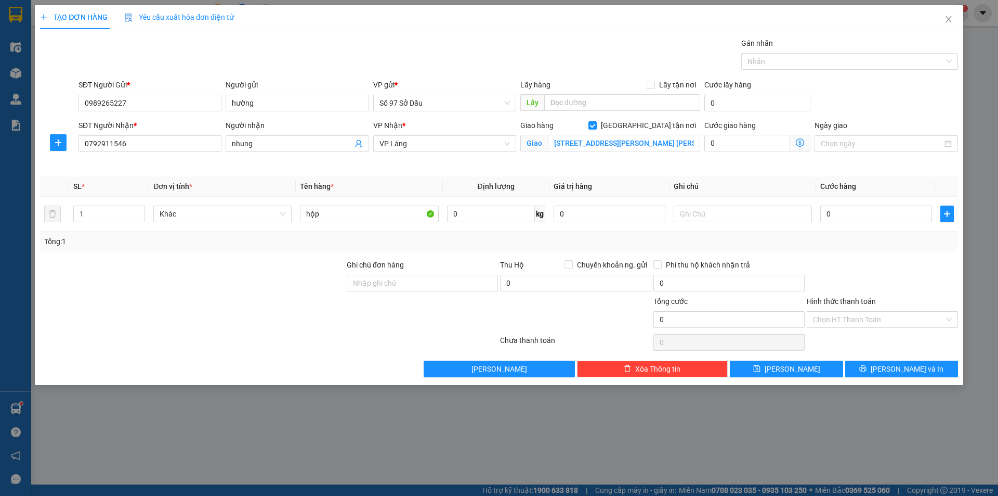
click at [801, 142] on icon "dollar-circle" at bounding box center [800, 142] width 8 height 8
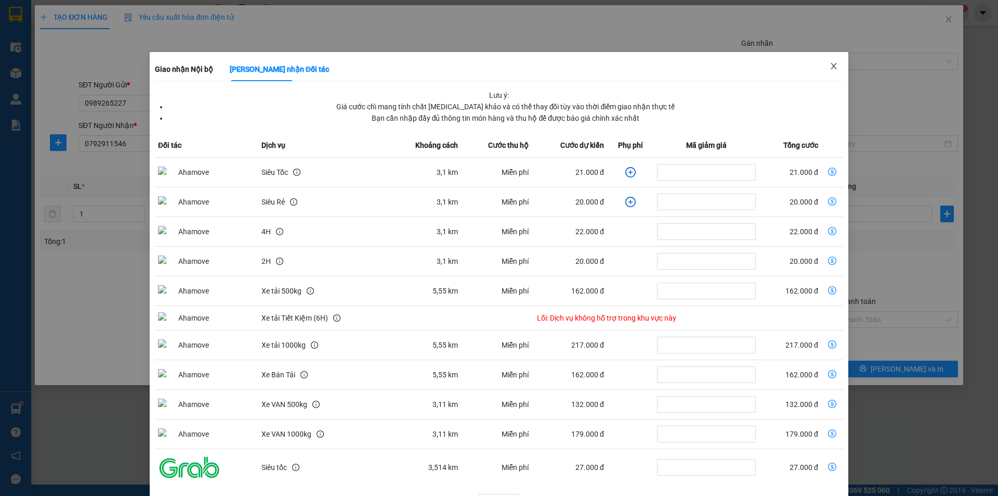
click at [837, 64] on span "Close" at bounding box center [834, 66] width 29 height 29
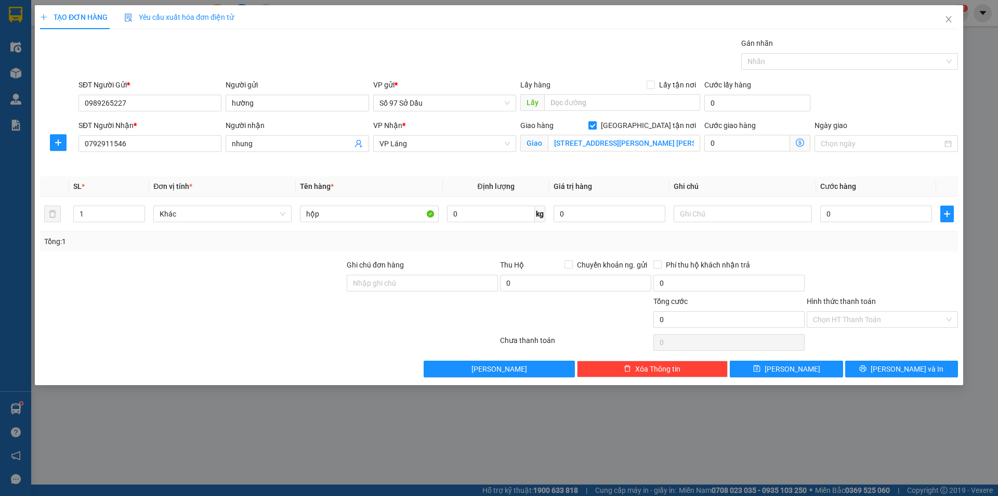
click at [799, 142] on icon "dollar-circle" at bounding box center [800, 142] width 8 height 8
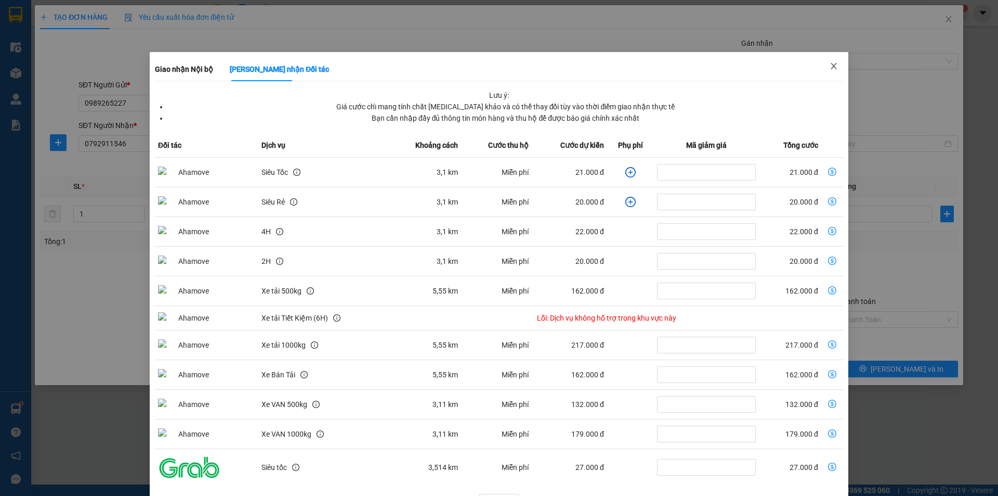
click at [831, 66] on icon "close" at bounding box center [834, 66] width 6 height 6
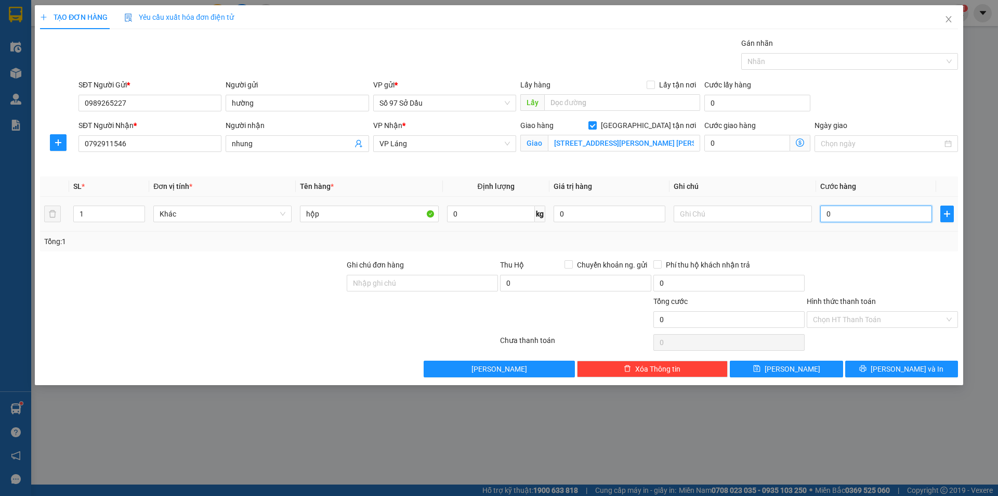
click at [855, 221] on input "0" at bounding box center [877, 213] width 112 height 17
type input "7"
type input "70"
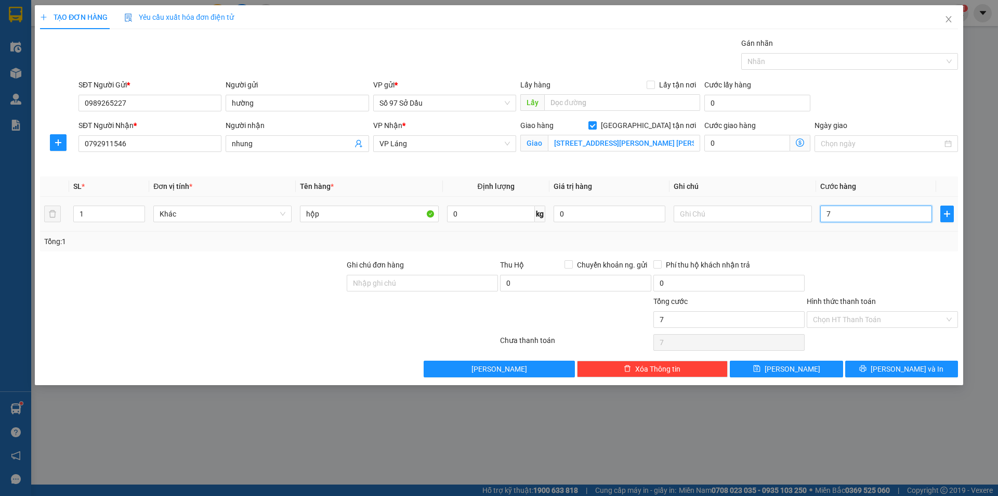
type input "70"
type input "700"
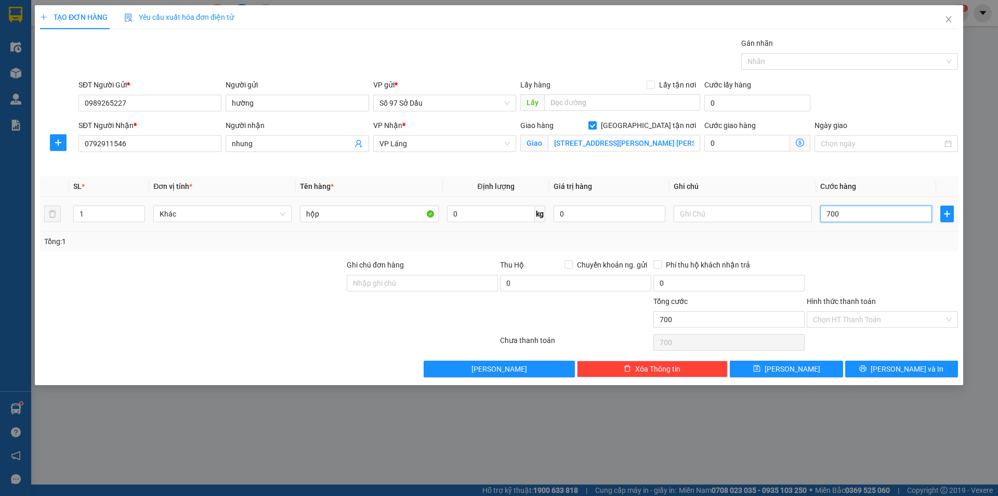
type input "7.000"
type input "70.000"
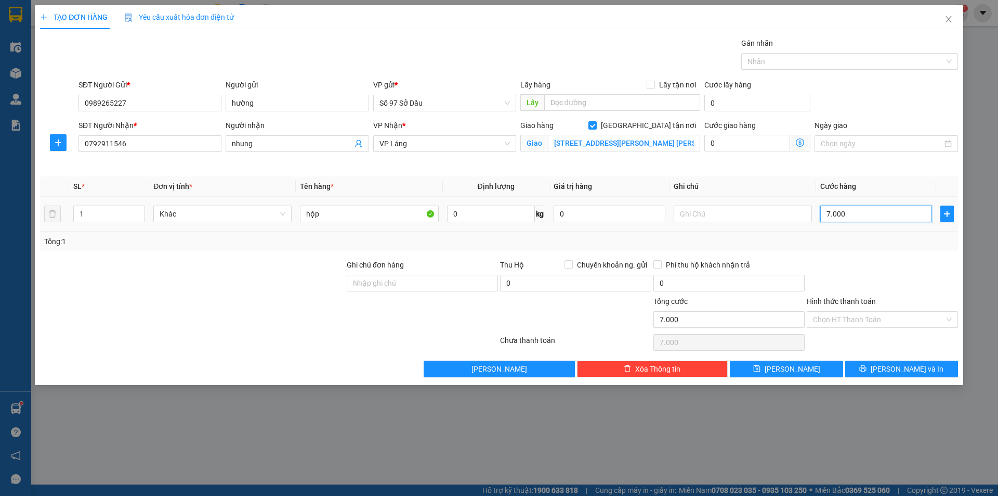
type input "70.000"
click at [879, 368] on button "[PERSON_NAME] và In" at bounding box center [902, 368] width 113 height 17
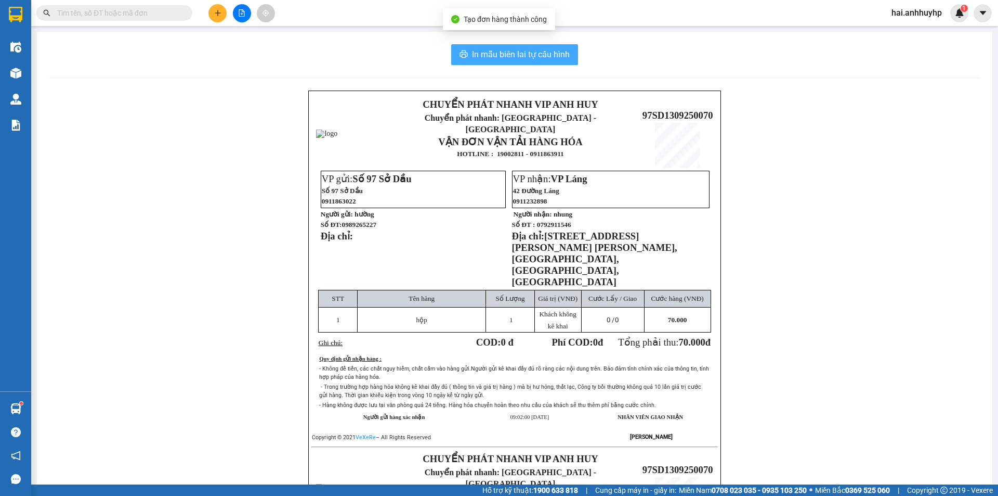
click at [499, 45] on button "In mẫu biên lai tự cấu hình" at bounding box center [514, 54] width 127 height 21
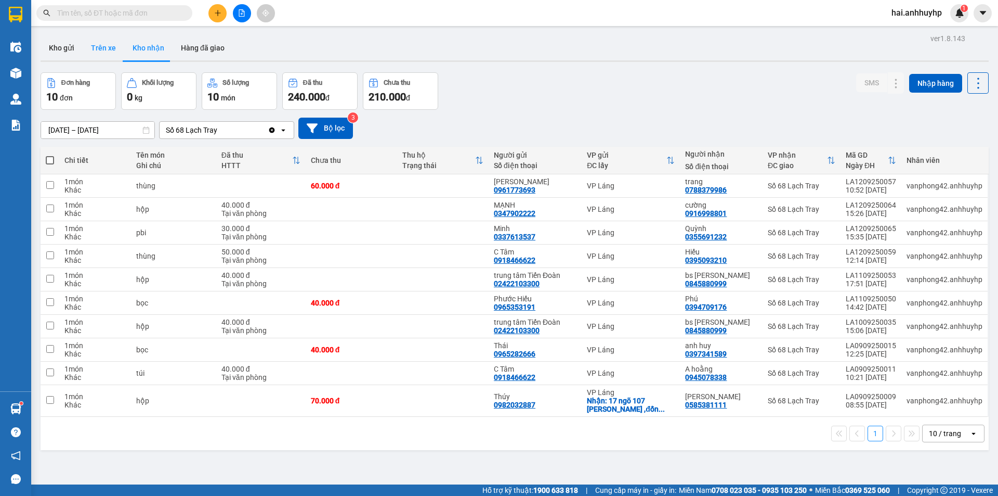
click at [108, 44] on button "Trên xe" at bounding box center [104, 47] width 42 height 25
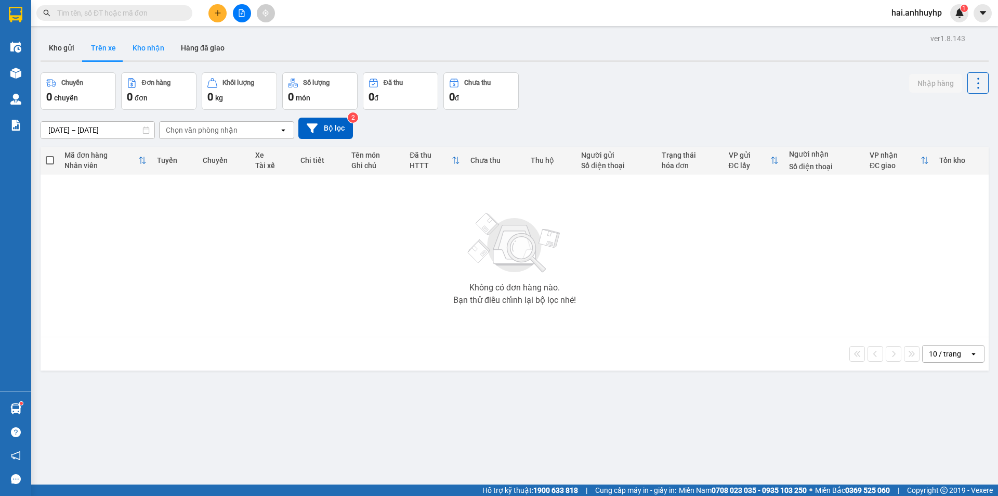
click at [147, 51] on button "Kho nhận" at bounding box center [148, 47] width 48 height 25
type input "[DATE] – [DATE]"
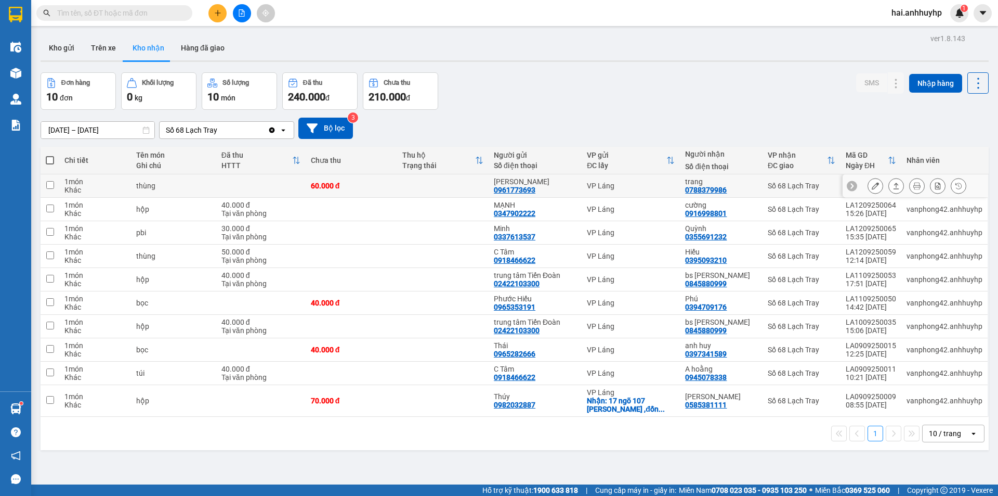
click at [54, 187] on input "checkbox" at bounding box center [50, 185] width 8 height 8
checkbox input "true"
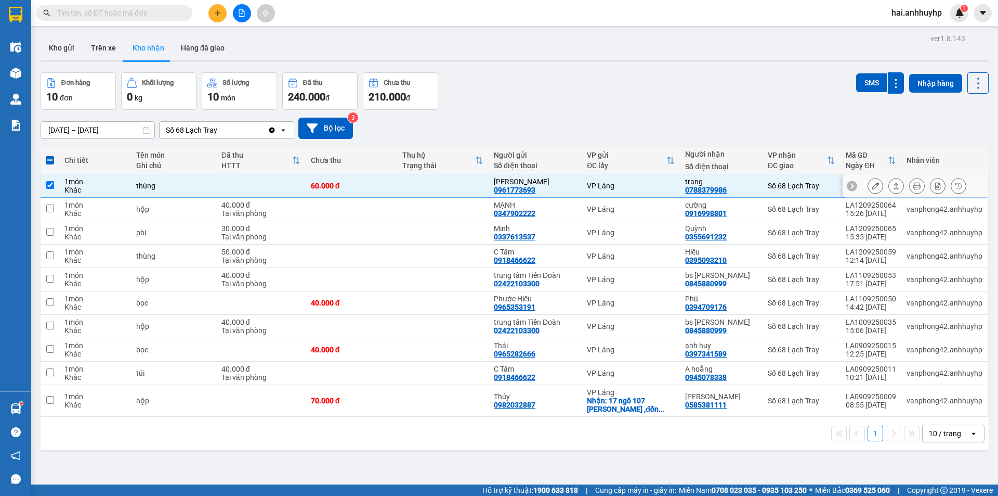
click at [872, 183] on icon at bounding box center [875, 185] width 7 height 7
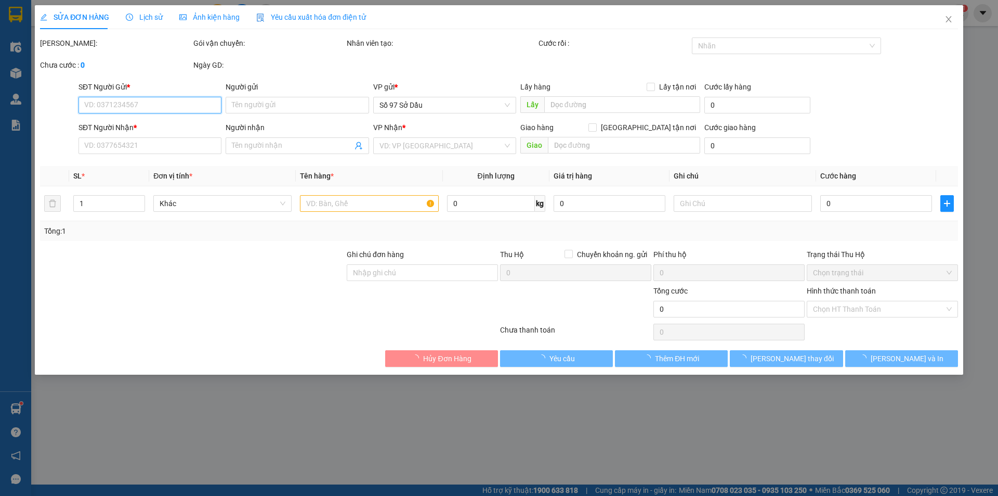
type input "0961773693"
type input "[PERSON_NAME]"
type input "0788379986"
type input "trang"
type input "60.000"
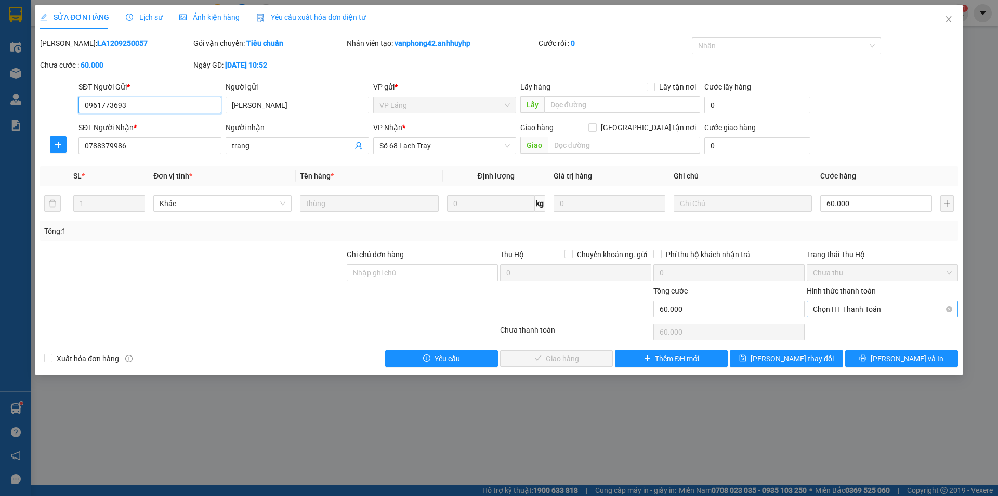
click at [868, 315] on span "Chọn HT Thanh Toán" at bounding box center [882, 309] width 139 height 16
click at [834, 323] on div "Tại văn phòng" at bounding box center [882, 329] width 151 height 17
type input "0"
click at [591, 356] on button "[PERSON_NAME] và Giao hàng" at bounding box center [556, 358] width 113 height 17
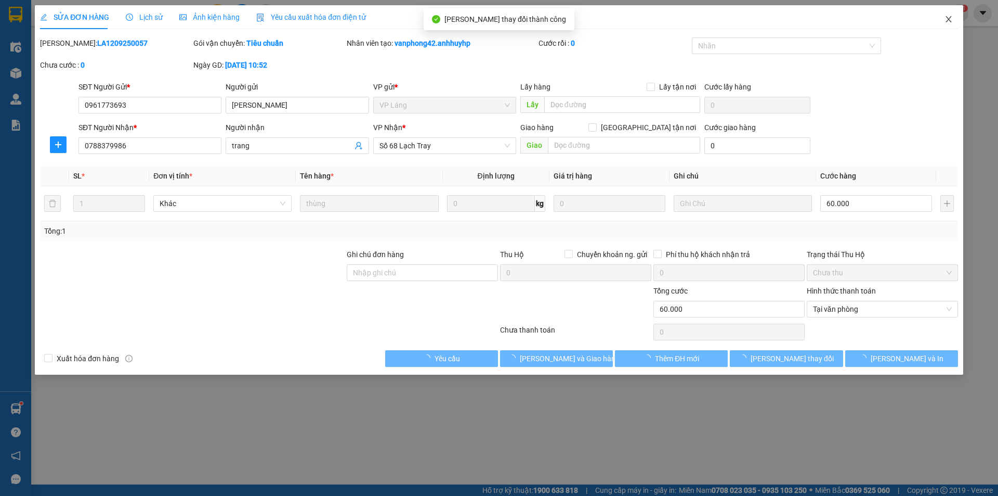
click at [951, 20] on icon "close" at bounding box center [949, 19] width 8 height 8
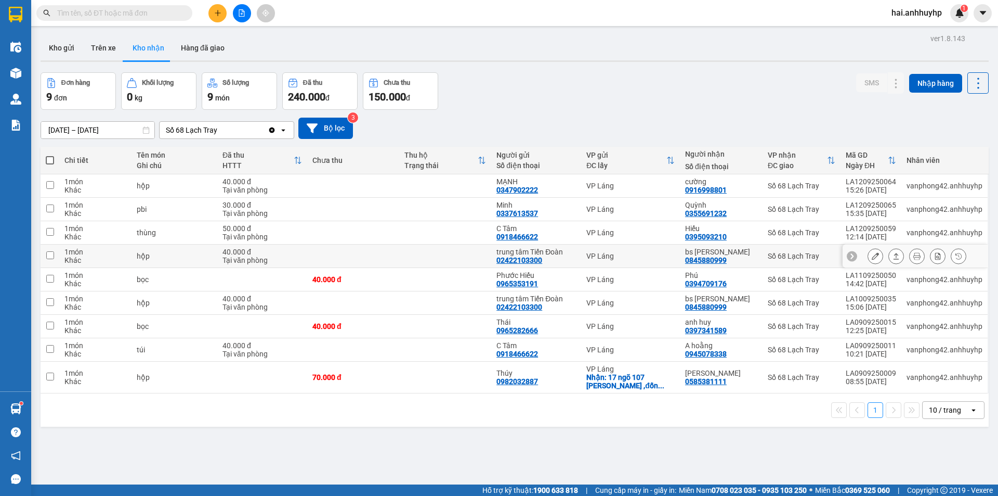
click at [53, 254] on input "checkbox" at bounding box center [50, 255] width 8 height 8
checkbox input "true"
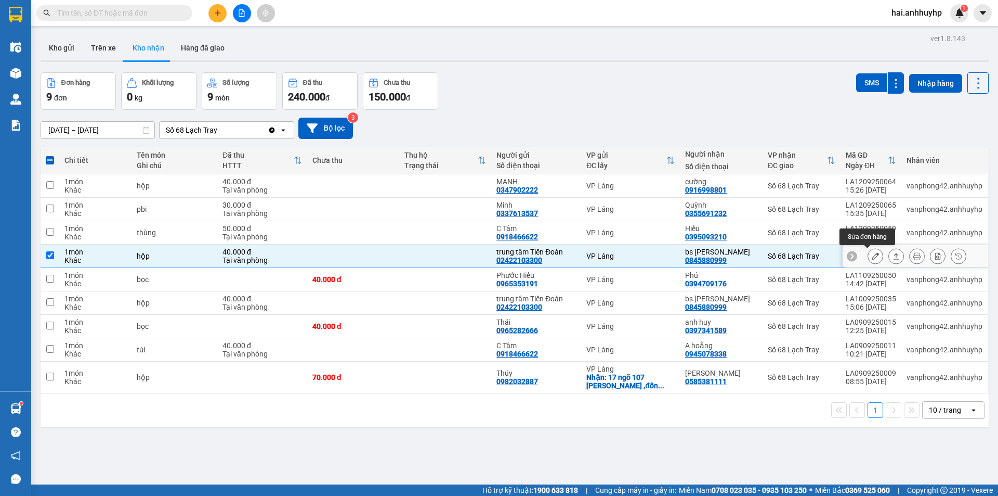
click at [872, 254] on icon at bounding box center [875, 255] width 7 height 7
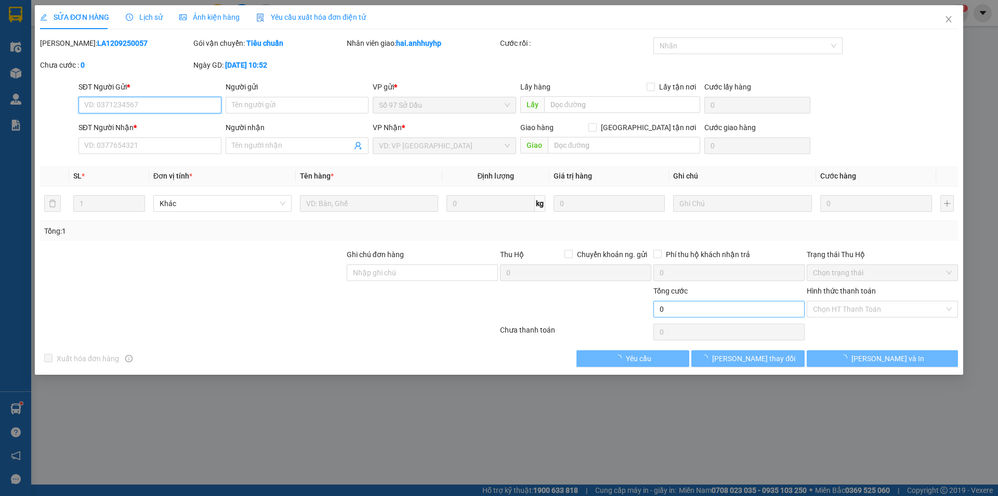
type input "02422103300"
type input "trung tâm Tiến Đoàn"
type input "0845880999"
type input "bs [PERSON_NAME]"
type input "40.000"
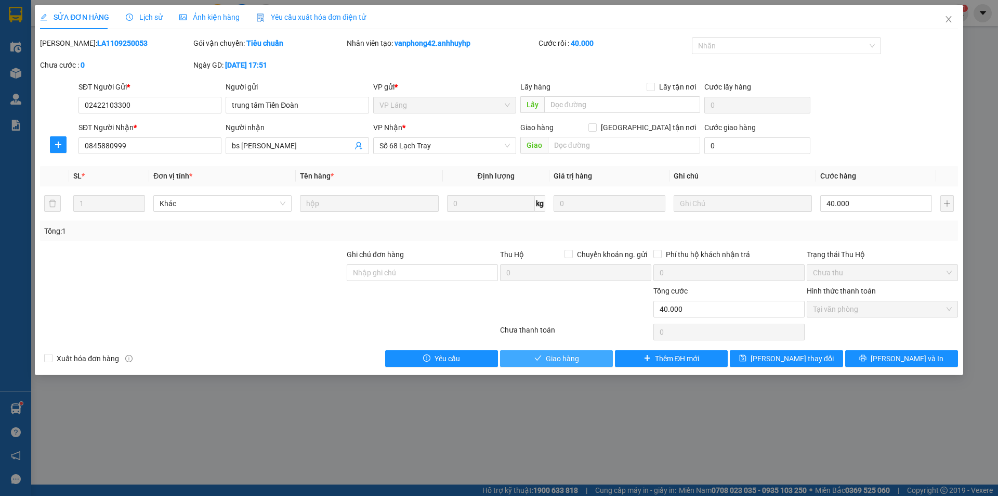
click at [576, 358] on span "Giao hàng" at bounding box center [562, 358] width 33 height 11
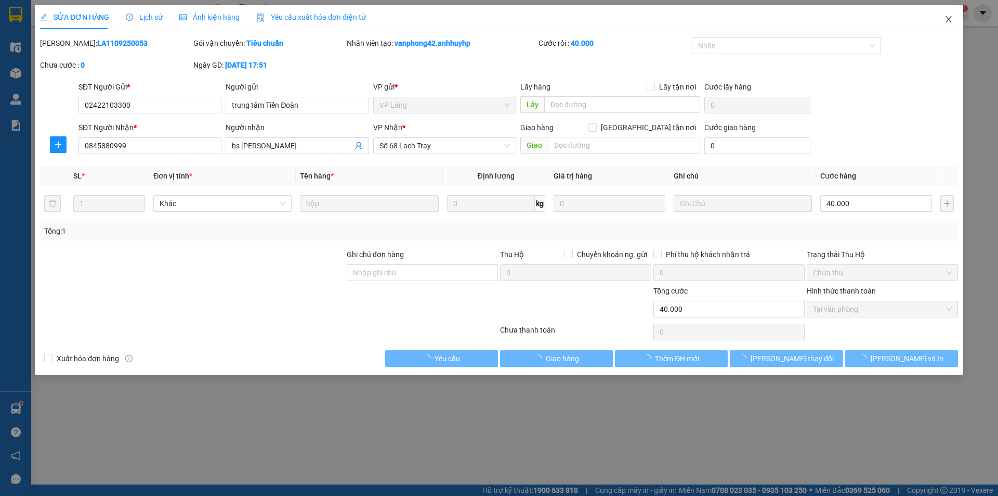
click at [952, 19] on icon "close" at bounding box center [949, 19] width 8 height 8
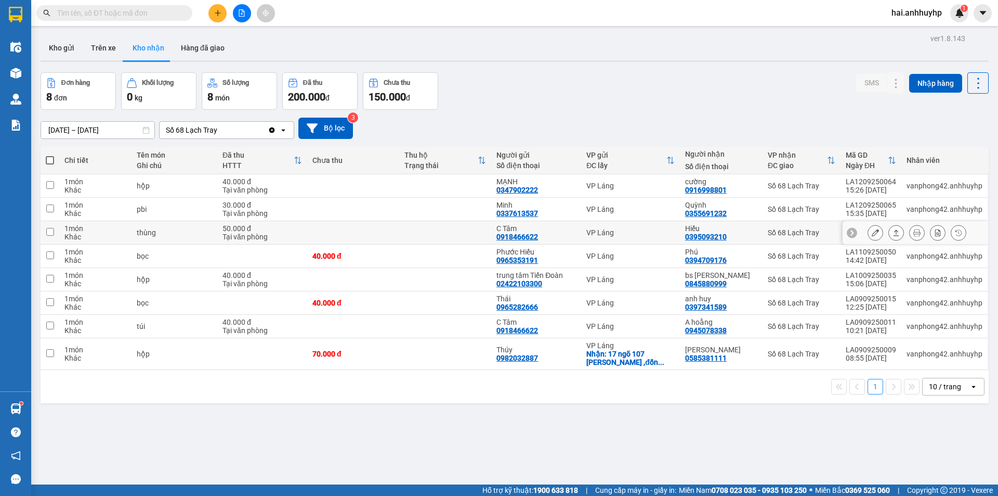
click at [51, 231] on input "checkbox" at bounding box center [50, 232] width 8 height 8
checkbox input "true"
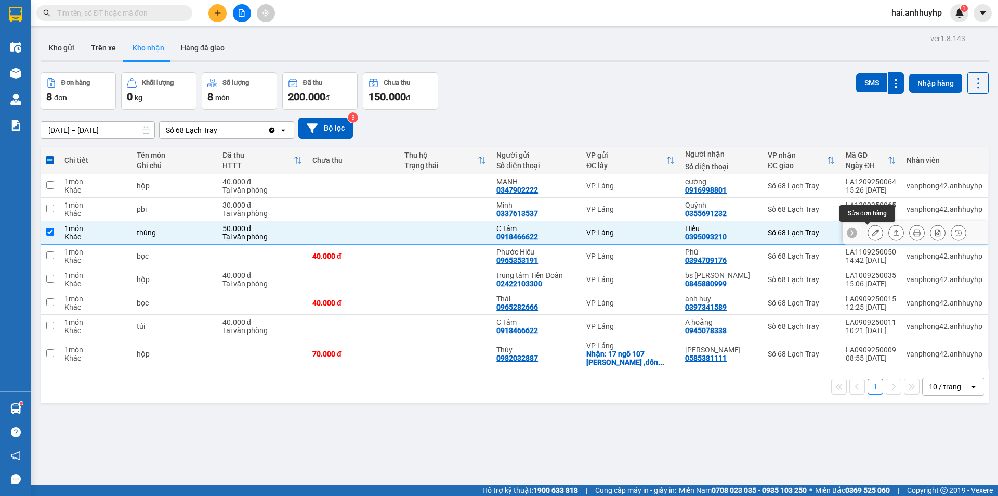
click at [870, 228] on button at bounding box center [875, 233] width 15 height 18
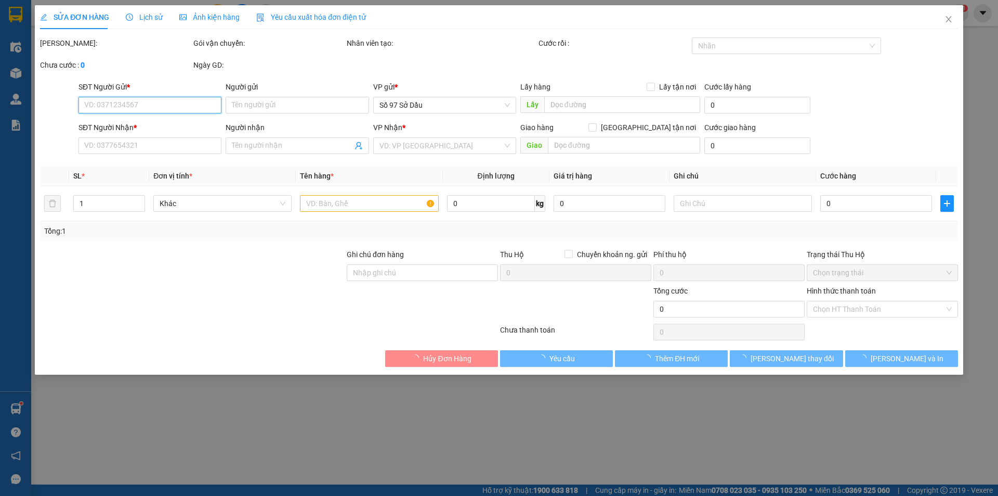
type input "0918466622"
type input "C Tâm"
type input "0395093210"
type input "Hiếu"
type input "50.000"
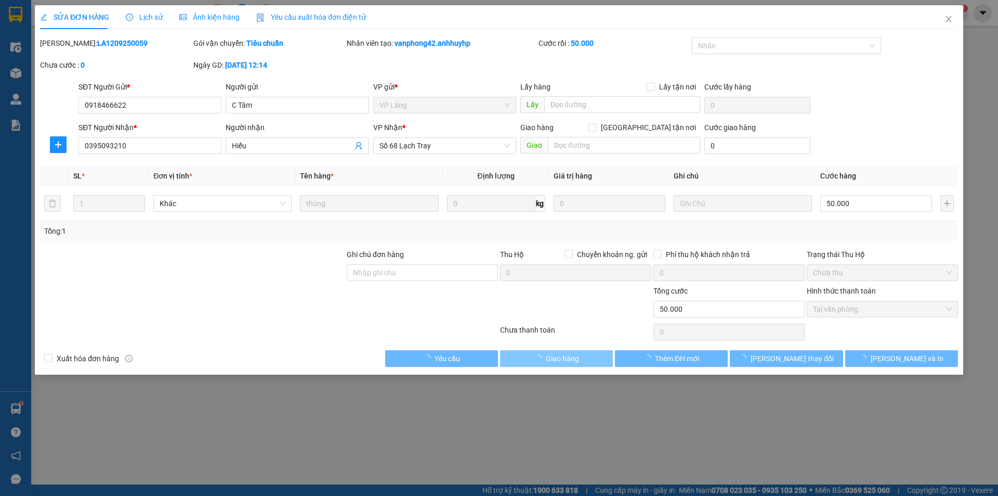
click at [566, 356] on span "Giao hàng" at bounding box center [562, 358] width 33 height 11
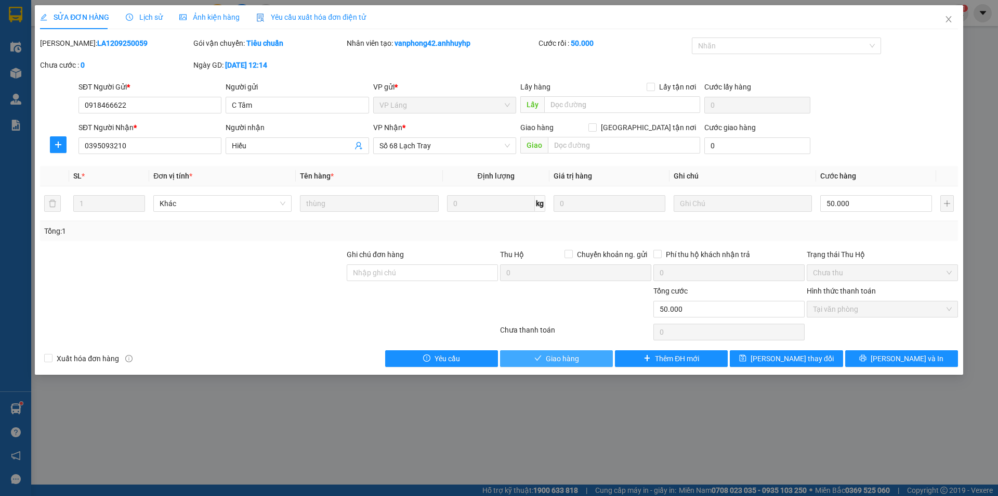
click at [589, 354] on button "Giao hàng" at bounding box center [556, 358] width 113 height 17
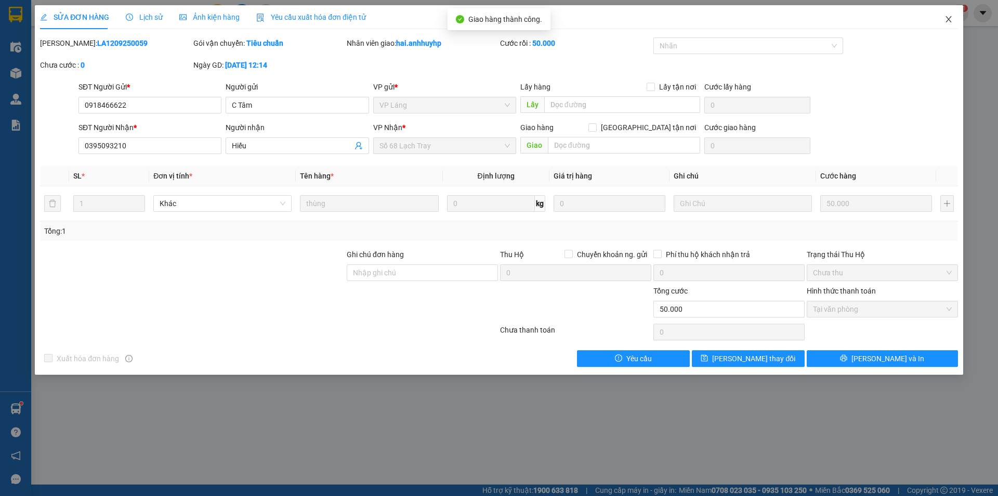
click at [950, 19] on icon "close" at bounding box center [949, 19] width 8 height 8
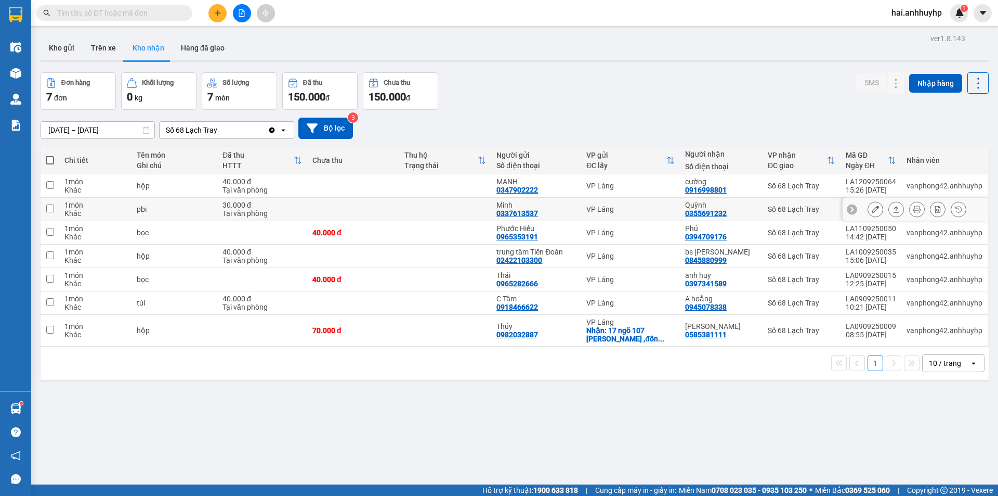
click at [48, 205] on input "checkbox" at bounding box center [50, 208] width 8 height 8
checkbox input "true"
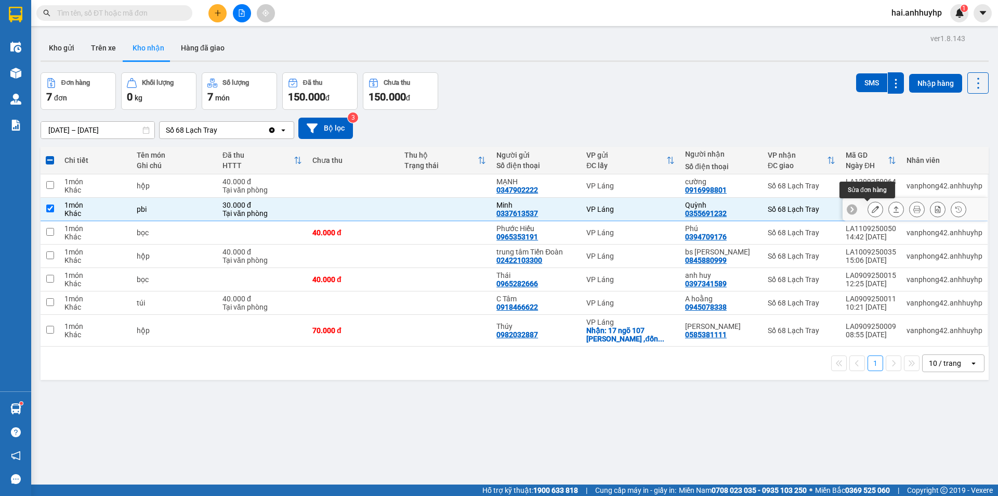
click at [872, 208] on icon at bounding box center [875, 208] width 7 height 7
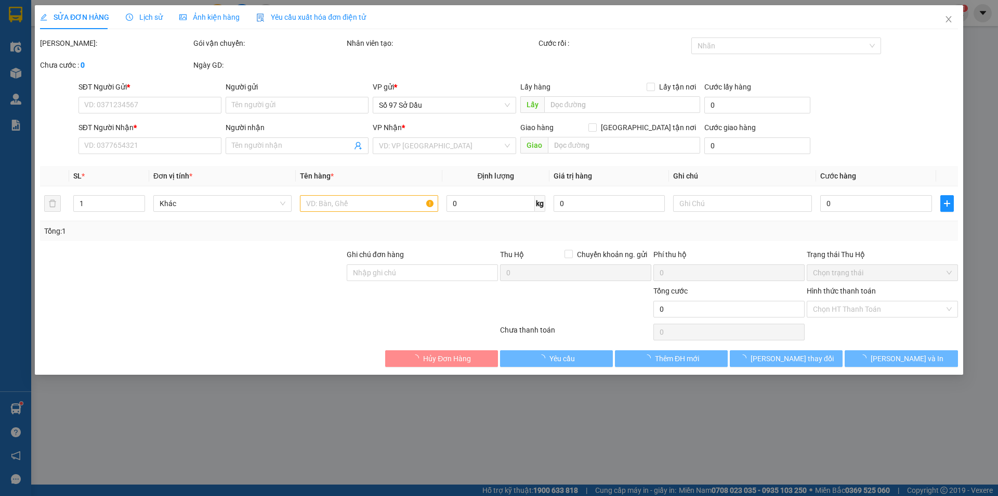
type input "0337613537"
type input "Minh"
type input "0355691232"
type input "Quỳnh"
type input "30.000"
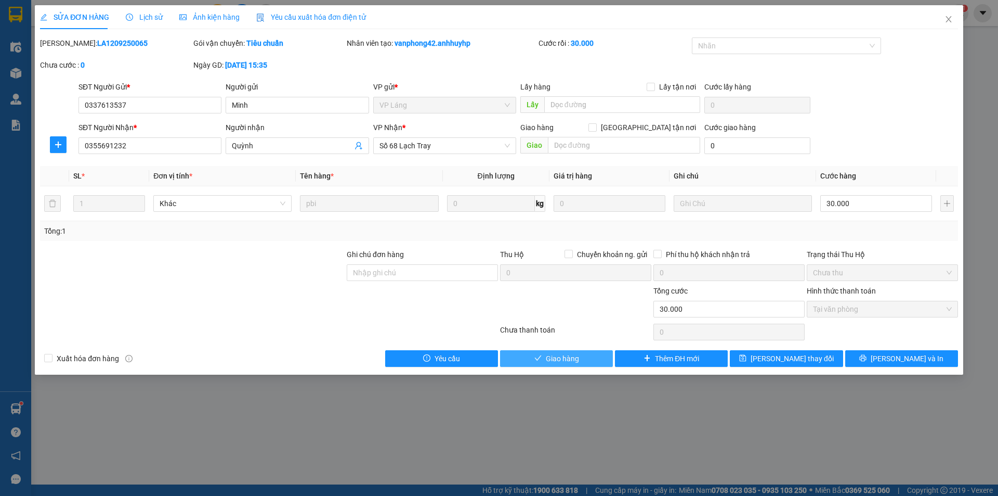
click at [565, 359] on span "Giao hàng" at bounding box center [562, 358] width 33 height 11
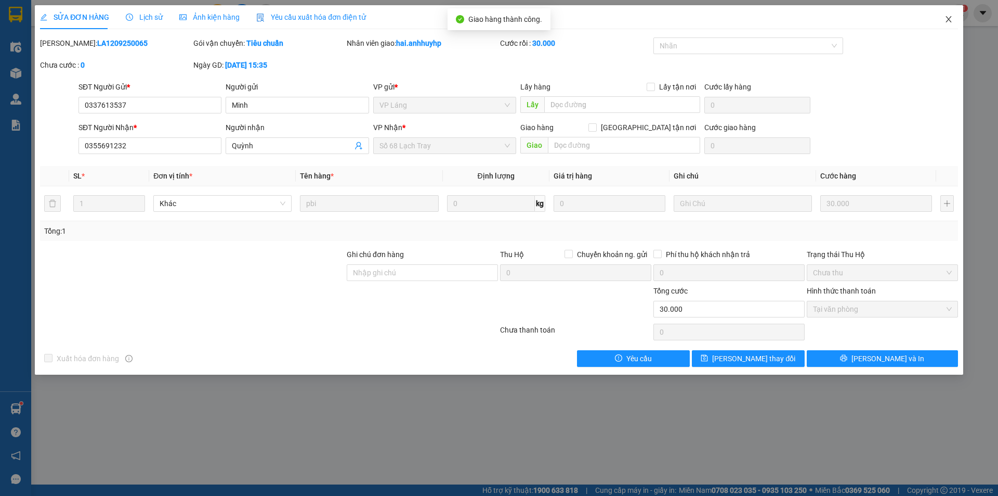
click at [948, 18] on icon "close" at bounding box center [949, 19] width 8 height 8
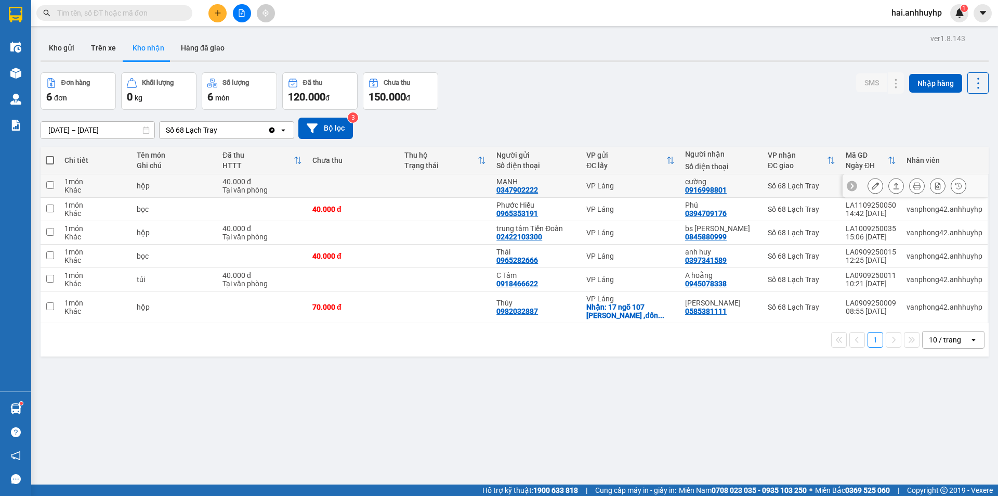
click at [51, 184] on input "checkbox" at bounding box center [50, 185] width 8 height 8
checkbox input "true"
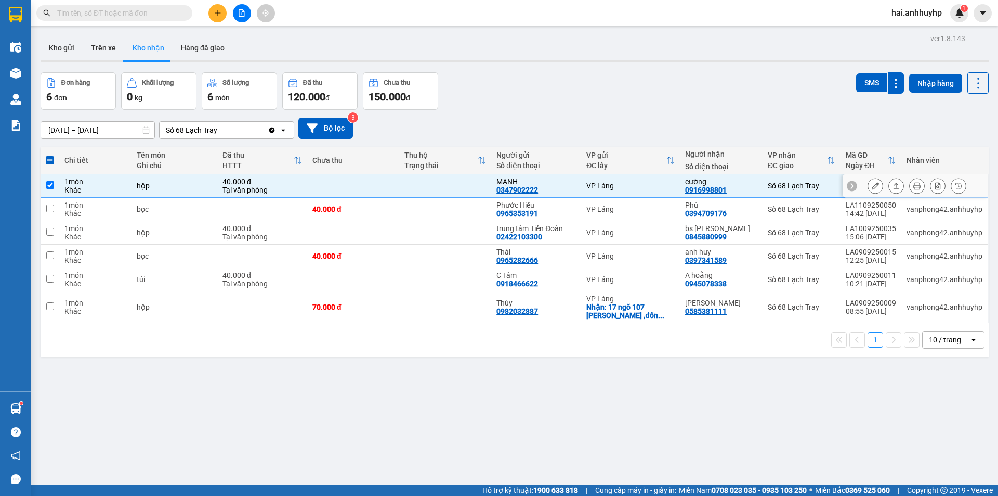
click at [871, 177] on div at bounding box center [916, 185] width 146 height 23
click at [870, 179] on button at bounding box center [875, 186] width 15 height 18
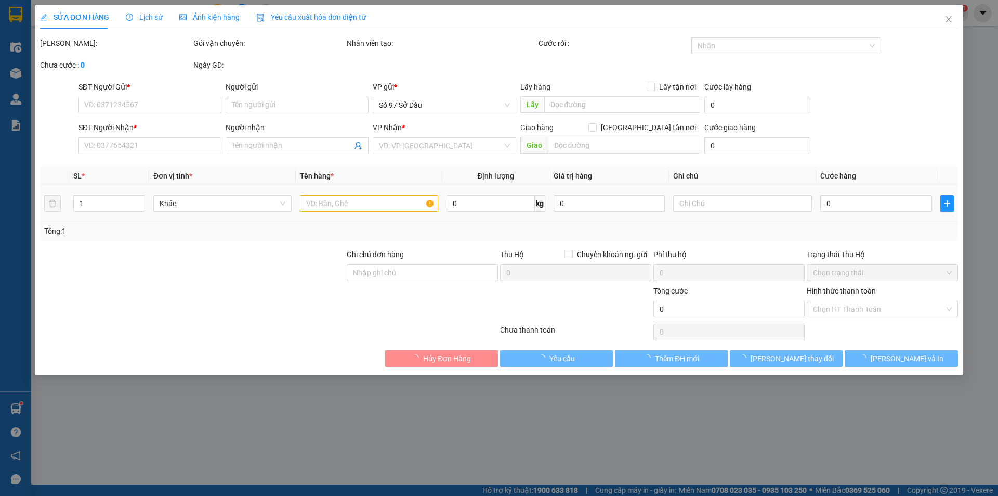
type input "0347902222"
type input "MẠNH"
type input "0916998801"
type input "cường"
type input "40.000"
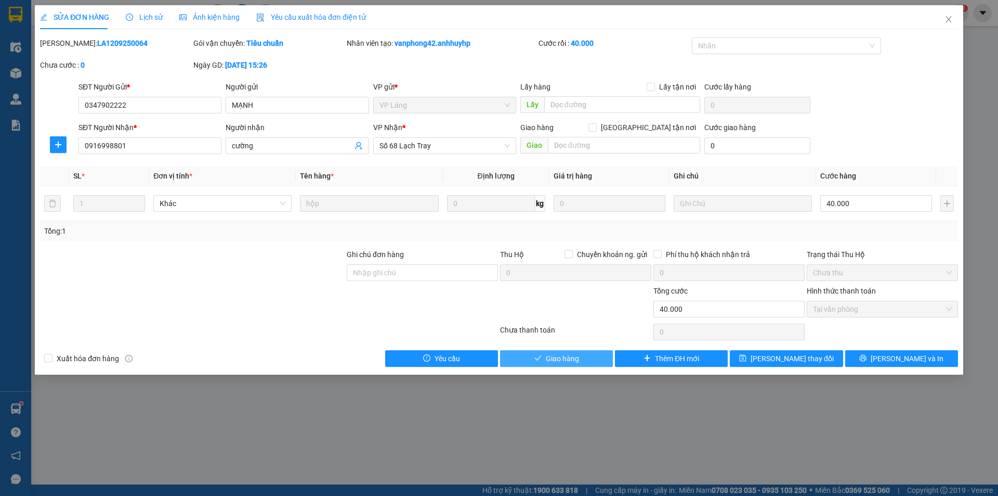
click at [581, 356] on button "Giao hàng" at bounding box center [556, 358] width 113 height 17
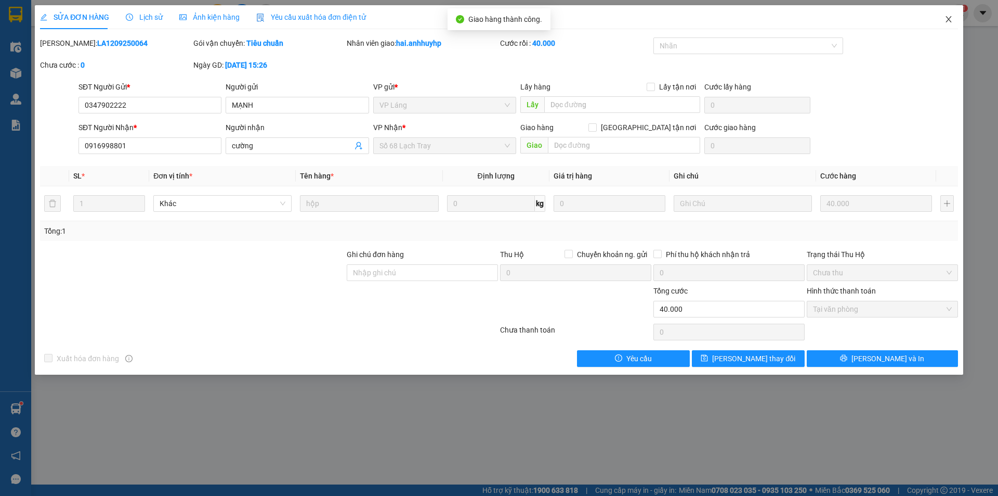
click at [947, 19] on icon "close" at bounding box center [949, 19] width 8 height 8
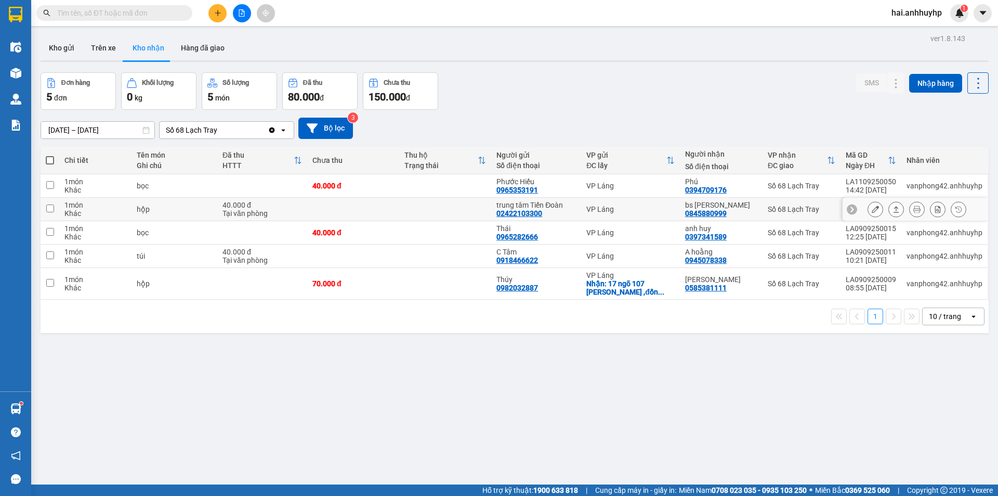
click at [51, 207] on input "checkbox" at bounding box center [50, 208] width 8 height 8
checkbox input "true"
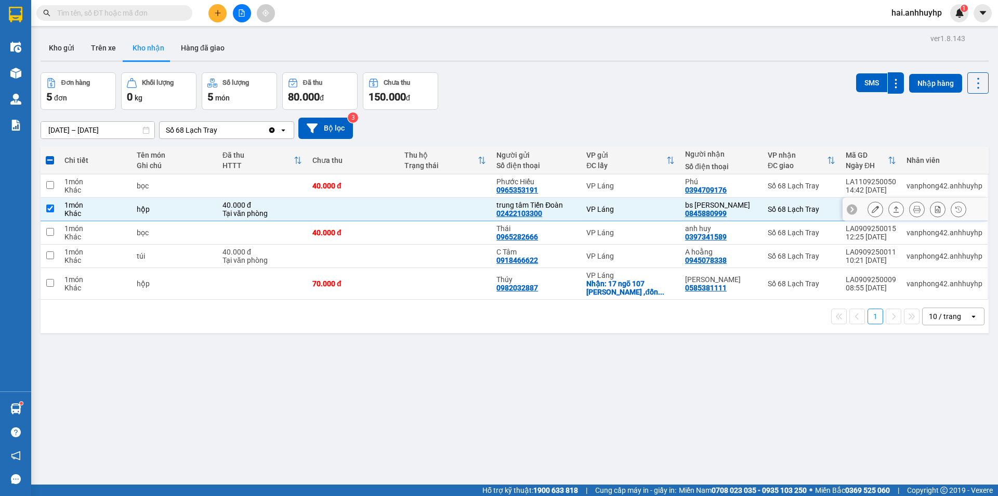
click at [872, 209] on icon at bounding box center [875, 208] width 7 height 7
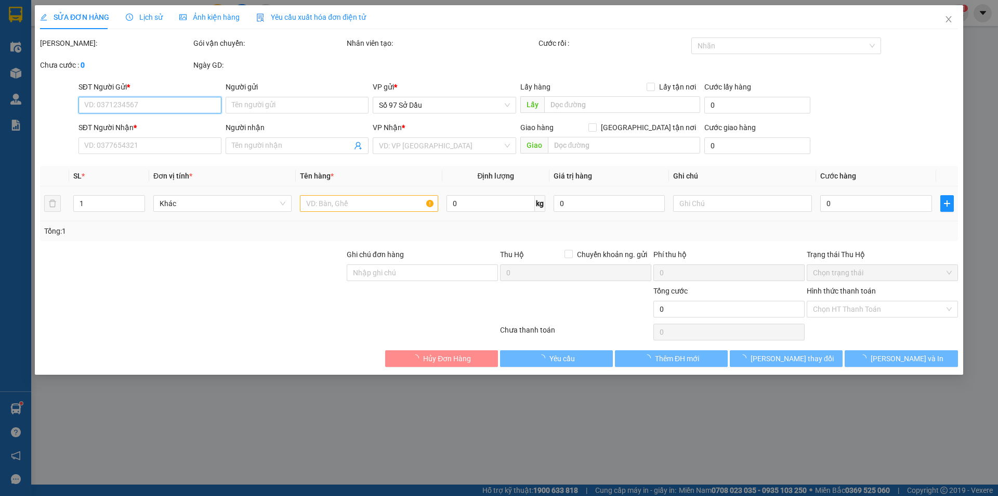
type input "02422103300"
type input "trung tâm Tiến Đoàn"
type input "0845880999"
type input "bs [PERSON_NAME]"
type input "40.000"
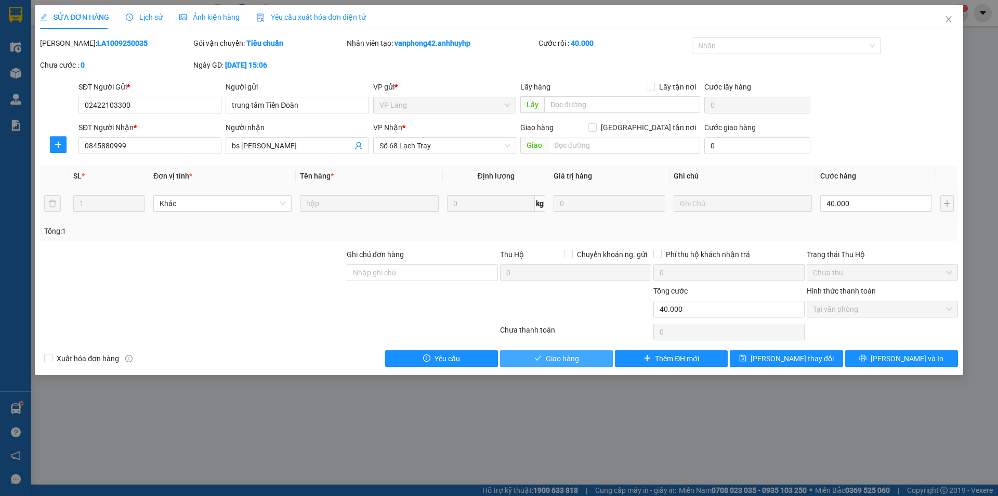
click at [565, 360] on span "Giao hàng" at bounding box center [562, 358] width 33 height 11
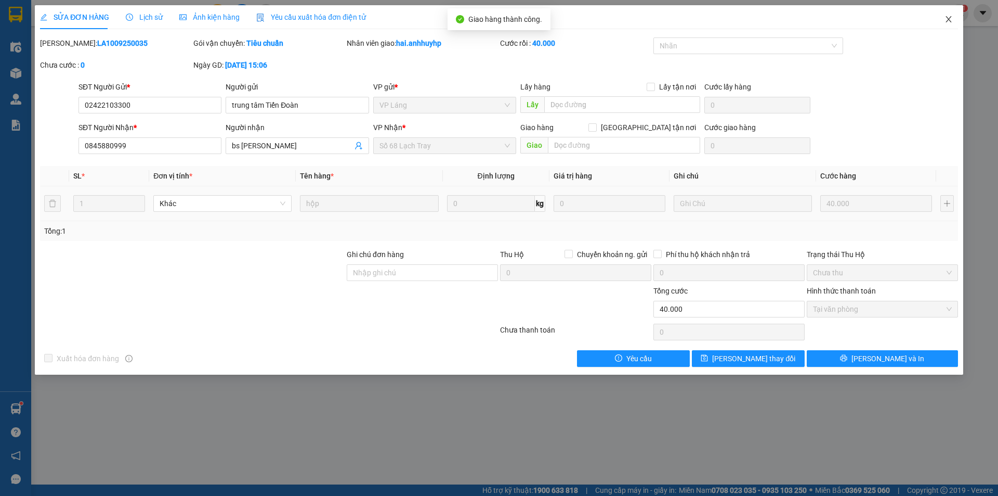
click at [951, 20] on icon "close" at bounding box center [949, 19] width 8 height 8
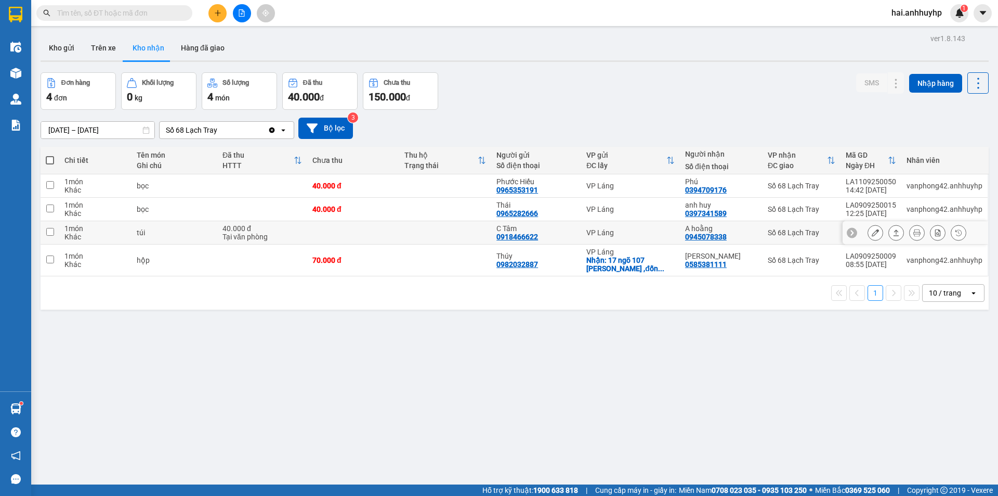
click at [51, 231] on input "checkbox" at bounding box center [50, 232] width 8 height 8
checkbox input "true"
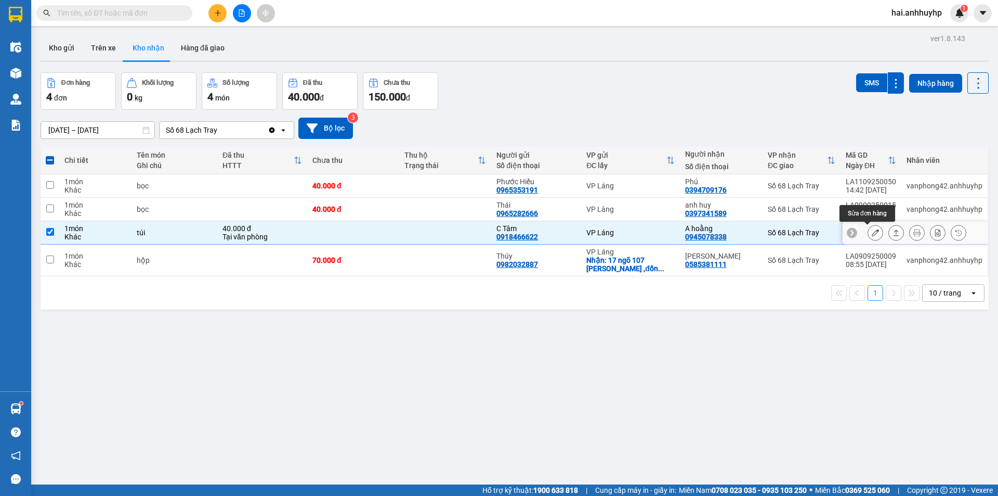
click at [870, 228] on button at bounding box center [875, 233] width 15 height 18
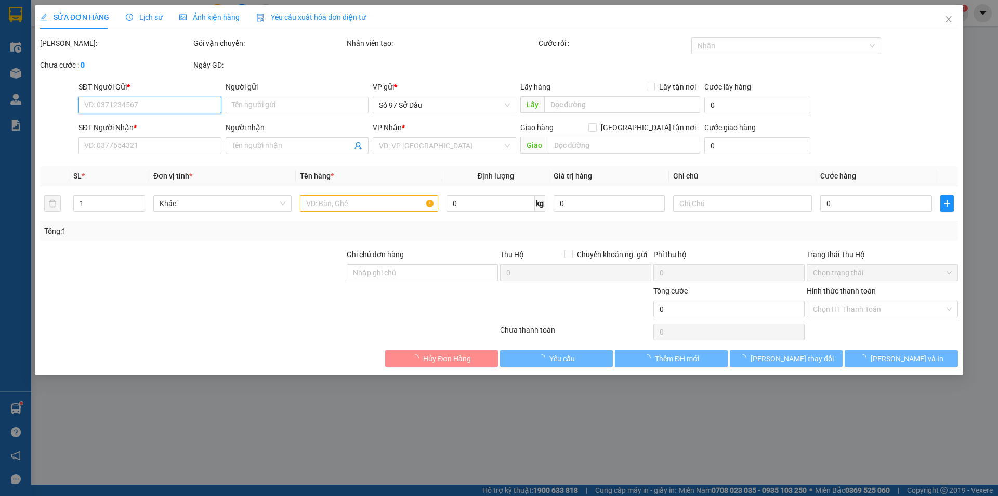
type input "0918466622"
type input "C Tâm"
type input "0945078338"
type input "A hoằng"
type input "40.000"
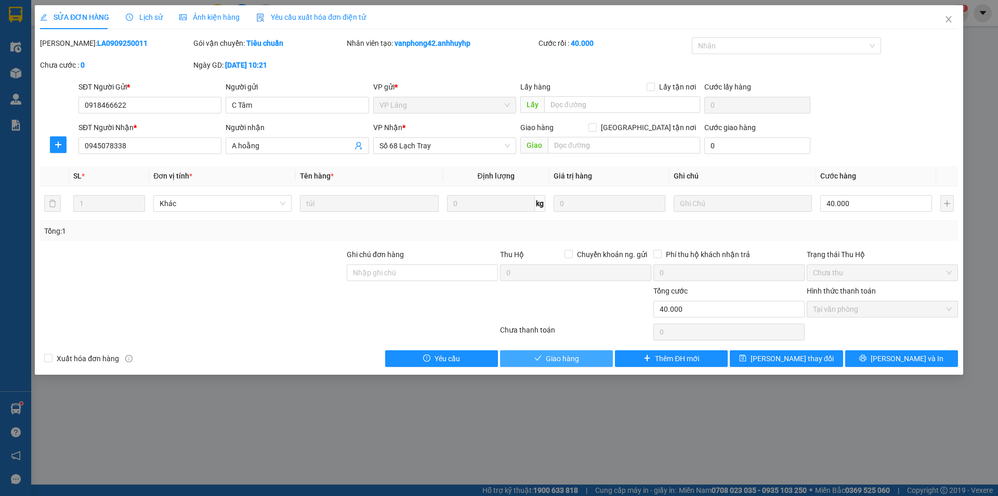
click at [576, 359] on span "Giao hàng" at bounding box center [562, 358] width 33 height 11
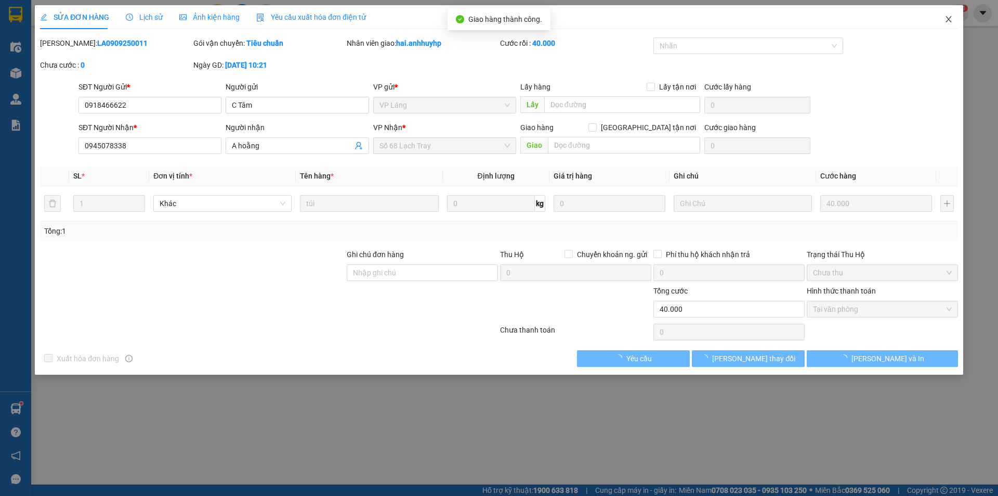
click at [946, 21] on icon "close" at bounding box center [949, 19] width 8 height 8
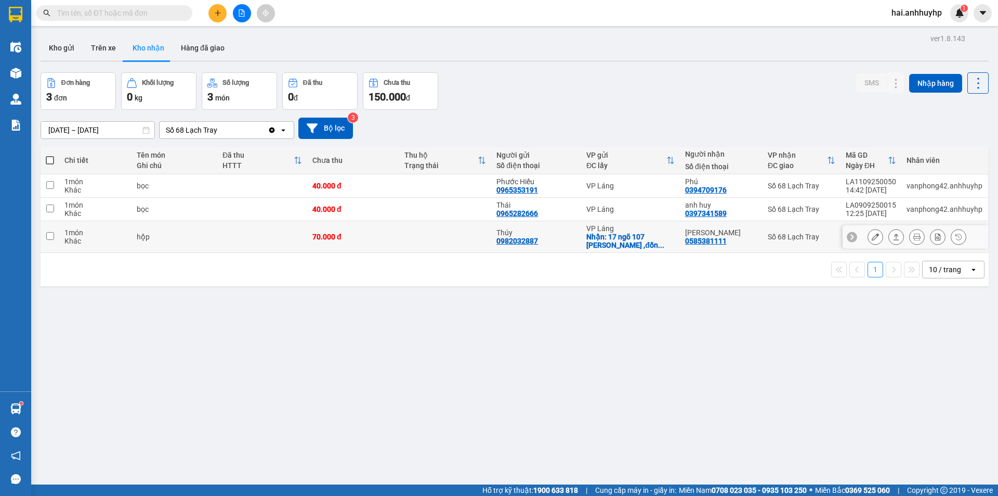
click at [52, 235] on input "checkbox" at bounding box center [50, 236] width 8 height 8
checkbox input "true"
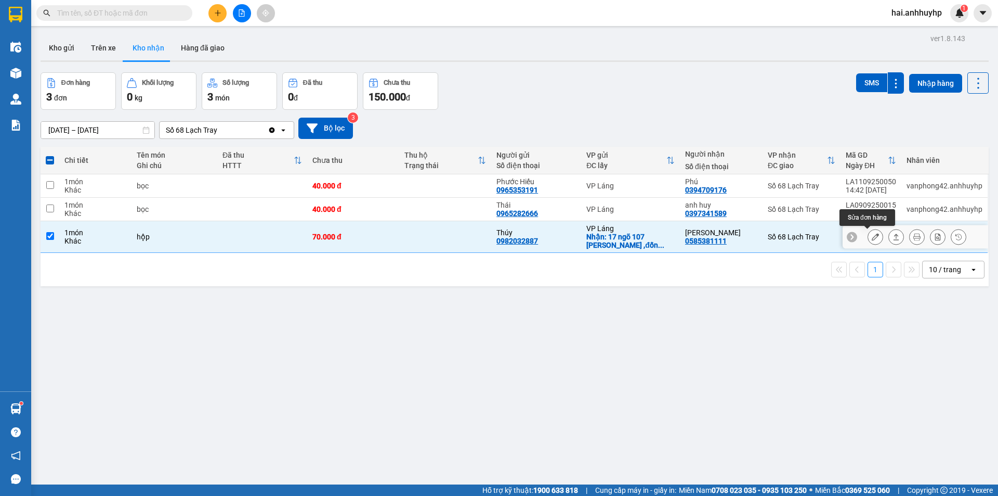
click at [872, 235] on button at bounding box center [875, 237] width 15 height 18
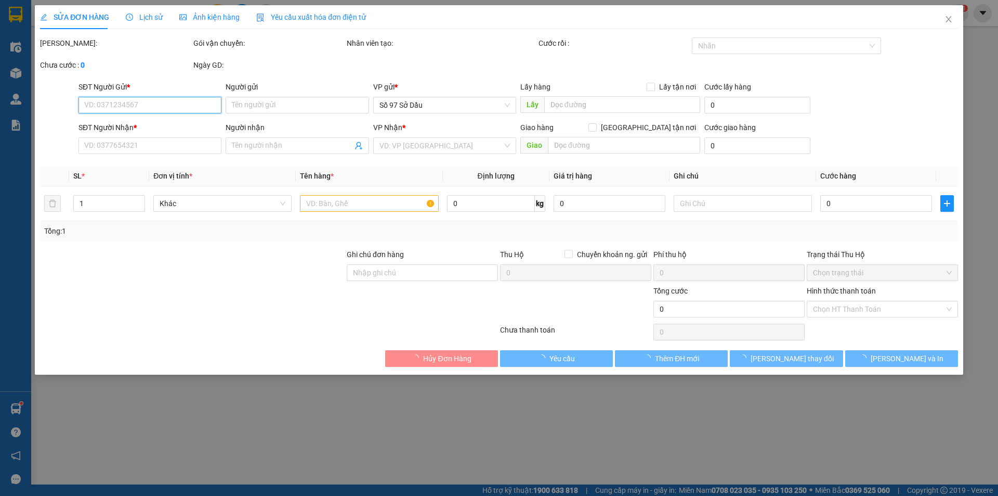
type input "0982032887"
type input "Thúy"
checkbox input "true"
type input "17 ngõ 107 [PERSON_NAME] ,[GEOGRAPHIC_DATA], [GEOGRAPHIC_DATA]"
type input "0585381111"
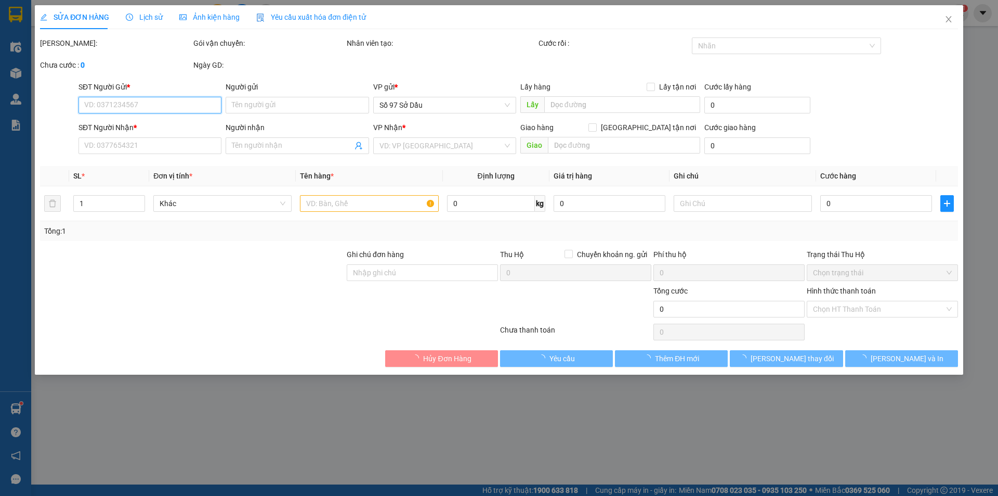
type input "[PERSON_NAME]"
type input "70.000"
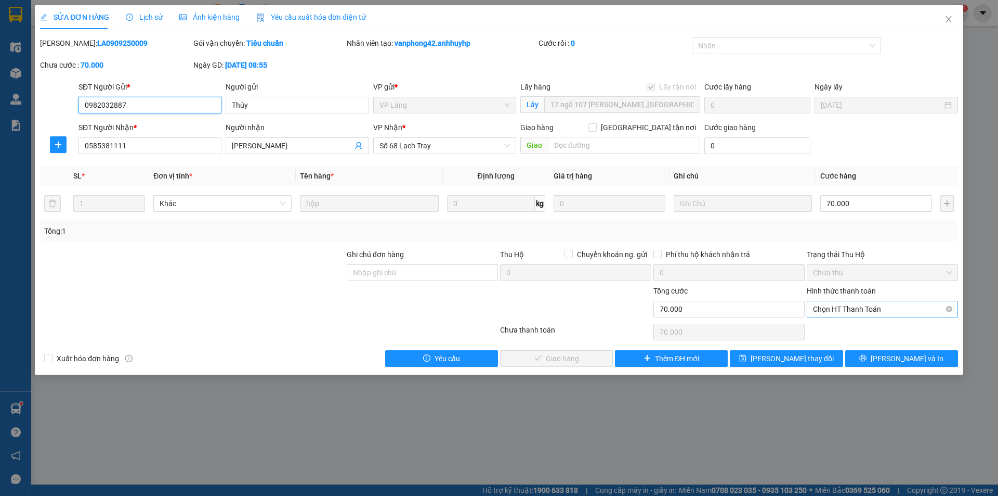
click at [844, 310] on span "Chọn HT Thanh Toán" at bounding box center [882, 309] width 139 height 16
click at [849, 333] on div "Tại văn phòng" at bounding box center [882, 329] width 139 height 11
type input "0"
click at [574, 362] on span "[PERSON_NAME] và Giao hàng" at bounding box center [570, 358] width 100 height 11
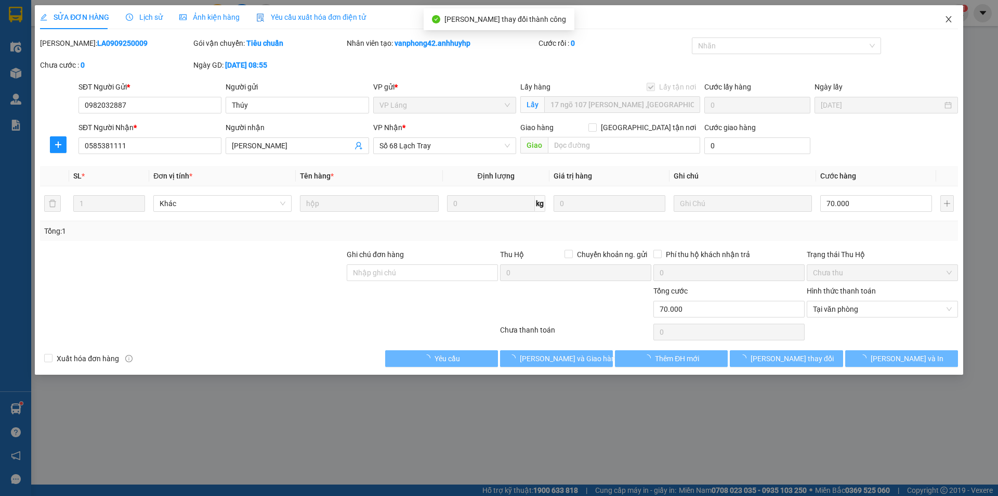
click at [948, 22] on icon "close" at bounding box center [949, 19] width 8 height 8
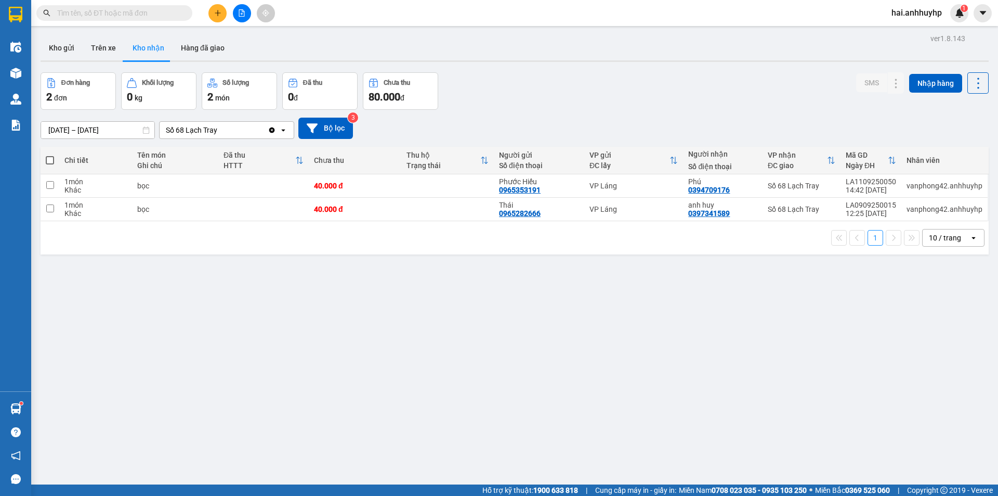
click at [126, 13] on input "text" at bounding box center [118, 12] width 123 height 11
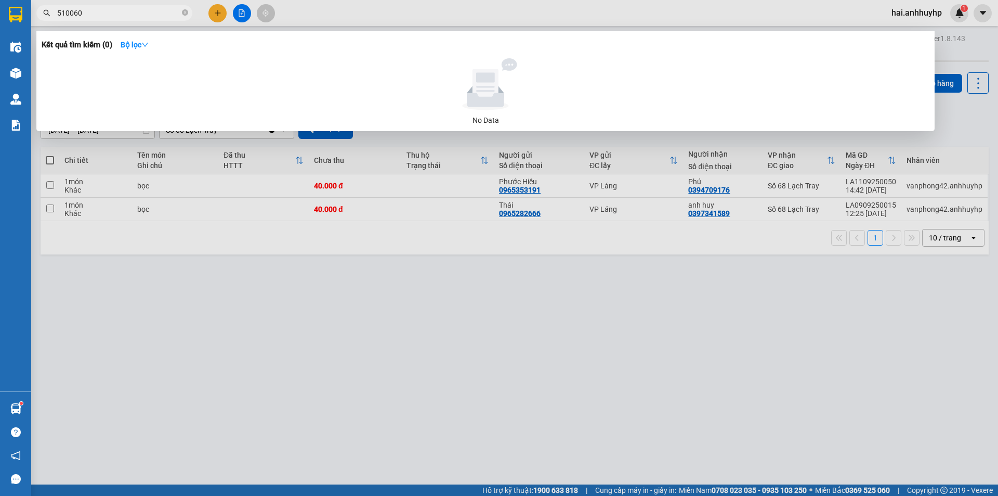
type input "510060"
click at [279, 329] on div at bounding box center [499, 248] width 998 height 496
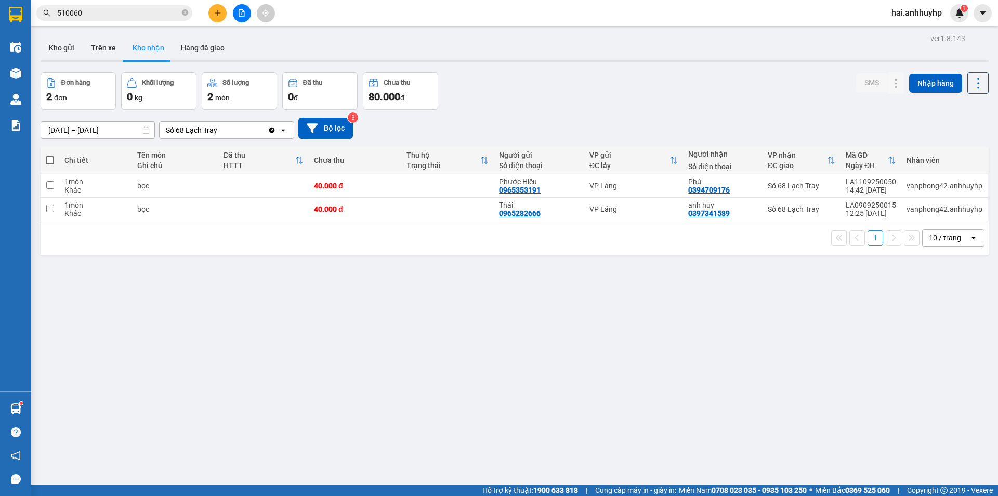
click at [268, 128] on icon "Clear value" at bounding box center [272, 130] width 8 height 8
click at [237, 131] on div "Chọn văn phòng nhận" at bounding box center [220, 130] width 120 height 17
click at [271, 127] on icon "Clear value" at bounding box center [272, 130] width 6 height 6
click at [248, 128] on div "Chọn văn phòng nhận" at bounding box center [220, 130] width 120 height 17
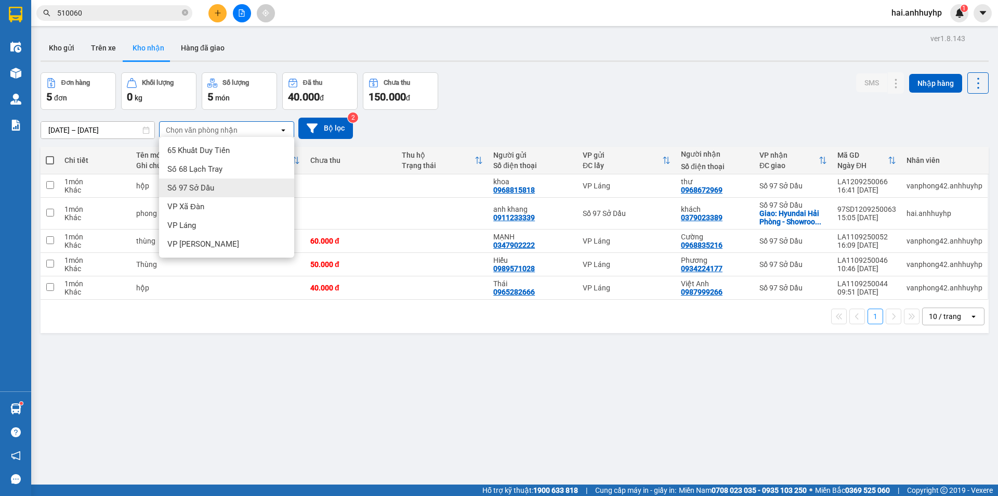
click at [218, 186] on div "Số 97 Sở Dầu" at bounding box center [226, 187] width 135 height 19
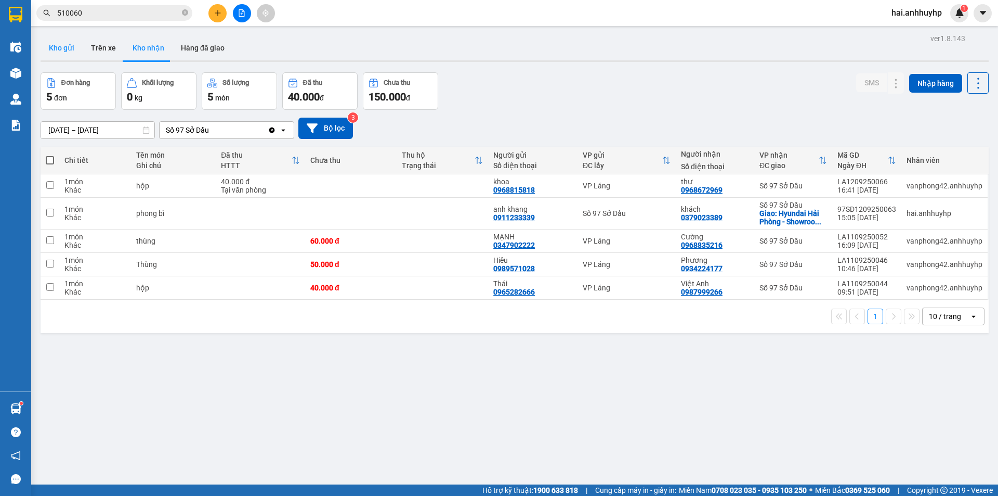
click at [68, 49] on button "Kho gửi" at bounding box center [62, 47] width 42 height 25
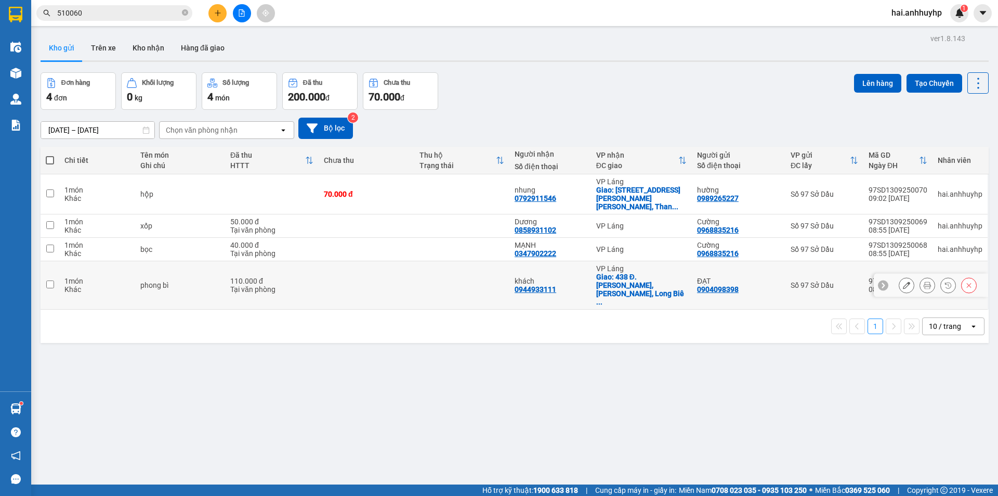
click at [51, 280] on input "checkbox" at bounding box center [50, 284] width 8 height 8
checkbox input "true"
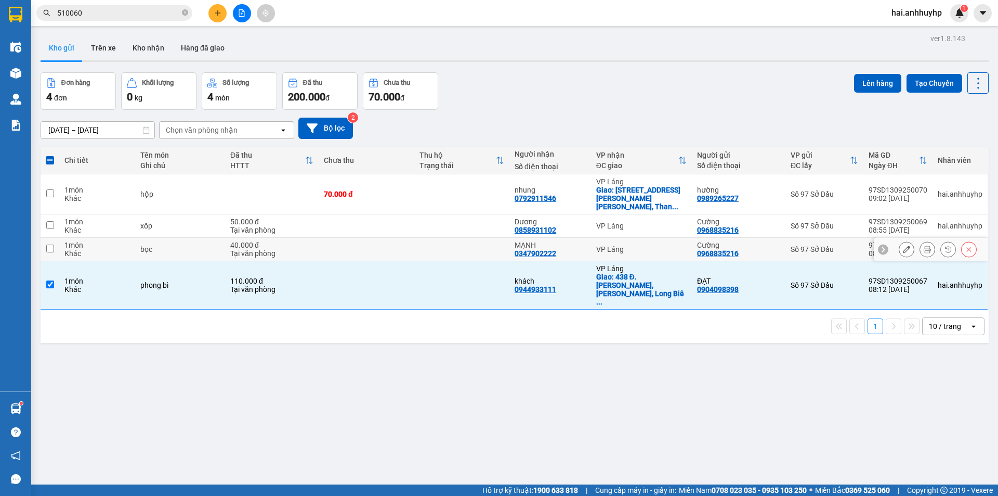
click at [51, 244] on input "checkbox" at bounding box center [50, 248] width 8 height 8
checkbox input "true"
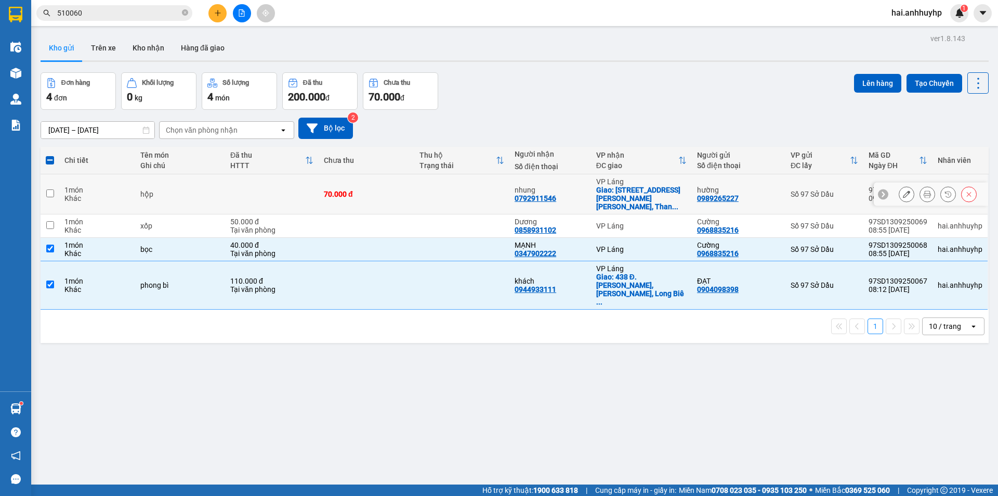
click at [50, 189] on input "checkbox" at bounding box center [50, 193] width 8 height 8
checkbox input "true"
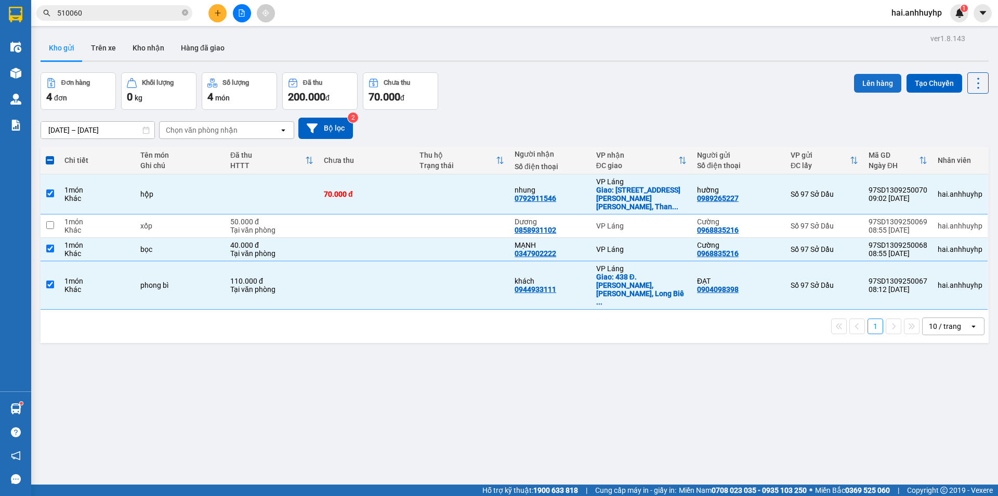
click at [872, 85] on button "Lên hàng" at bounding box center [877, 83] width 47 height 19
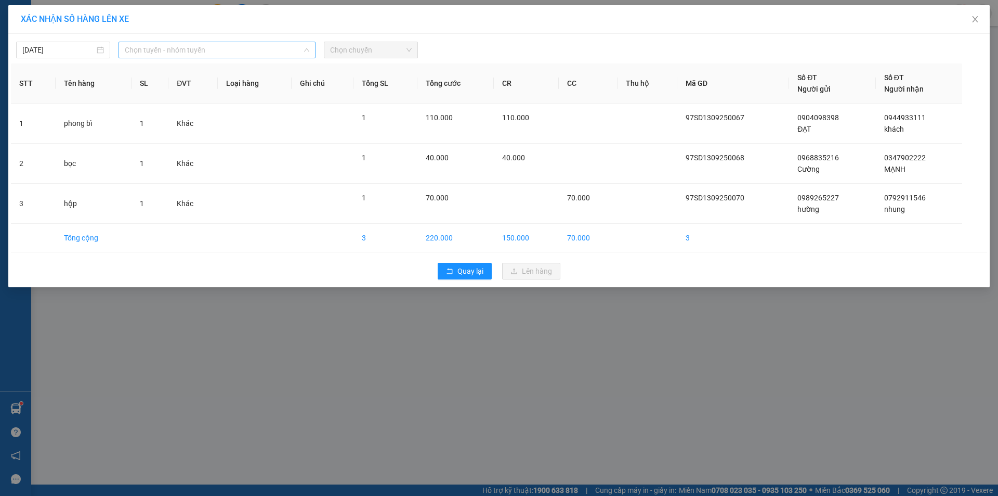
click at [242, 50] on span "Chọn tuyến - nhóm tuyến" at bounding box center [217, 50] width 185 height 16
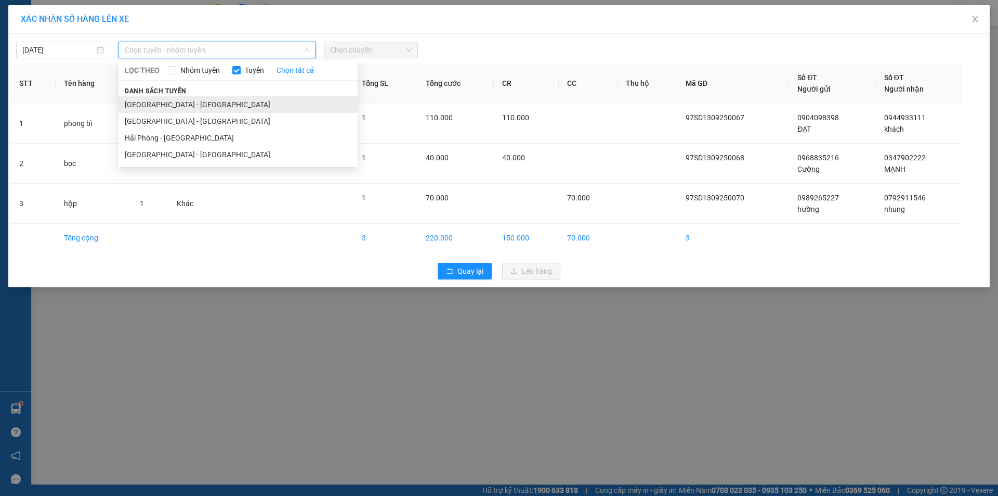
click at [162, 100] on li "[GEOGRAPHIC_DATA] - [GEOGRAPHIC_DATA]" at bounding box center [238, 104] width 239 height 17
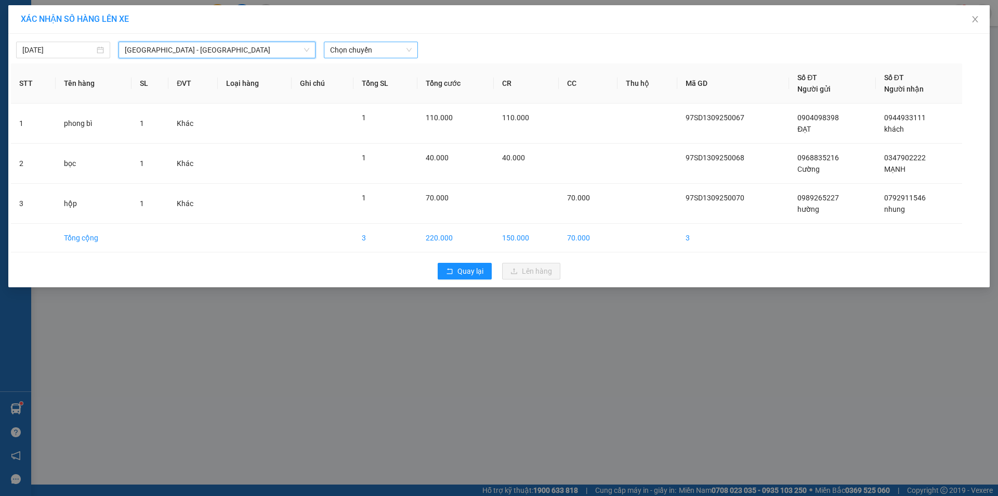
click at [359, 57] on span "Chọn chuyến" at bounding box center [371, 50] width 82 height 16
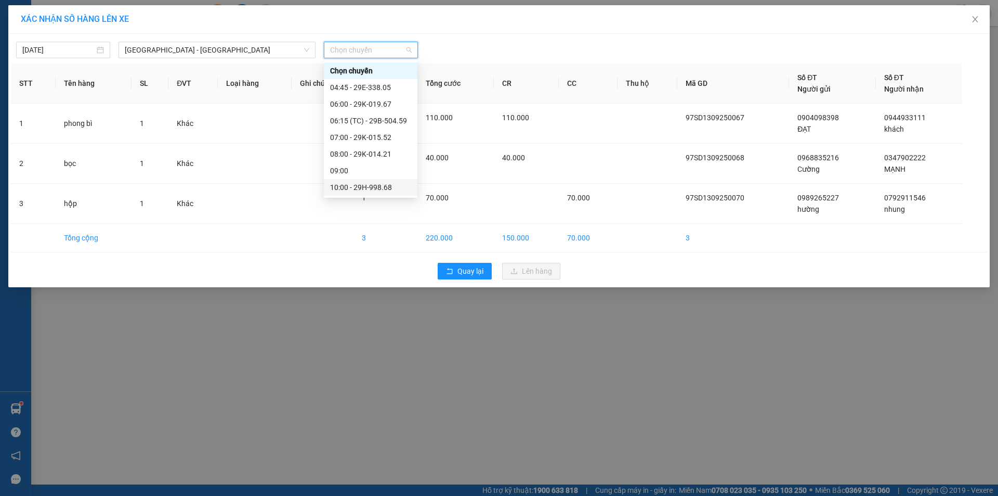
click at [362, 186] on div "10:00 - 29H-998.68" at bounding box center [370, 186] width 81 height 11
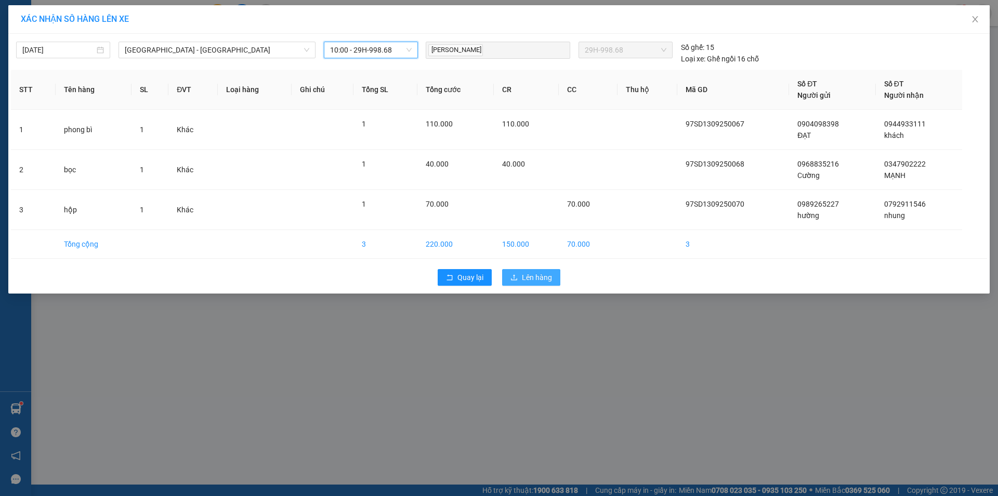
click at [529, 277] on span "Lên hàng" at bounding box center [537, 276] width 30 height 11
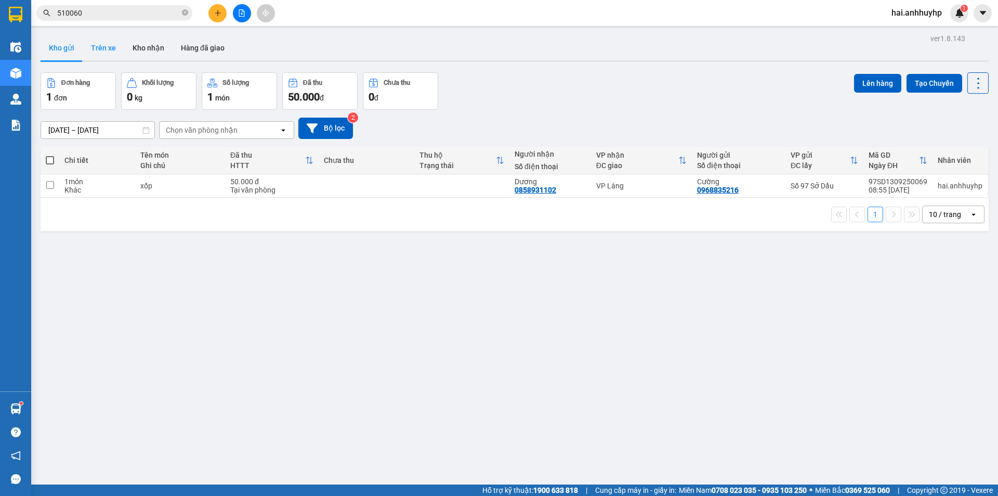
click at [102, 47] on button "Trên xe" at bounding box center [104, 47] width 42 height 25
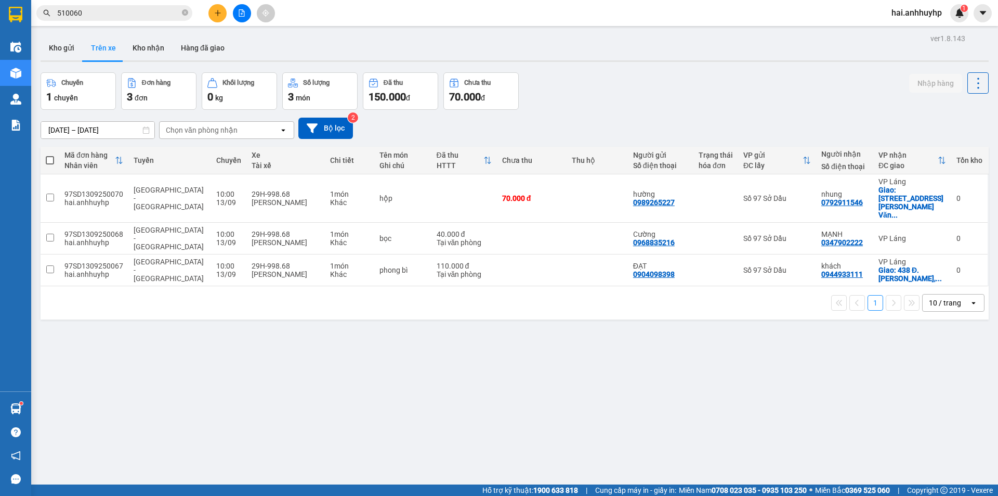
click at [55, 34] on div "ver 1.8.143 Kho gửi Trên xe Kho nhận Hàng đã giao Chuyến 1 chuyến Đơn hàng 3 đơ…" at bounding box center [514, 279] width 957 height 496
click at [58, 44] on button "Kho gửi" at bounding box center [62, 47] width 42 height 25
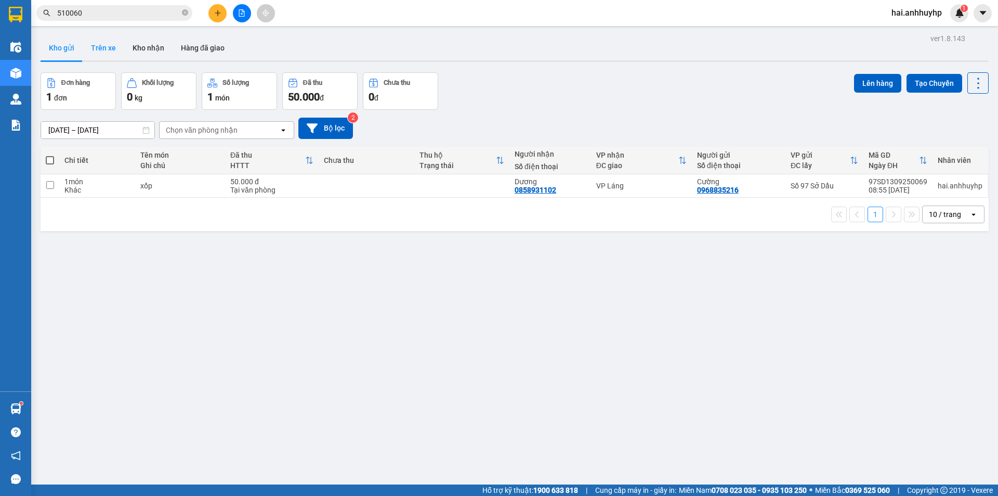
click at [103, 51] on button "Trên xe" at bounding box center [104, 47] width 42 height 25
